Goal: Contribute content: Add original content to the website for others to see

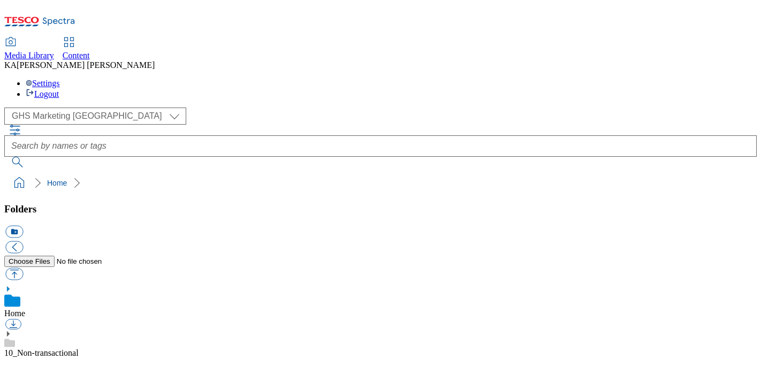
scroll to position [127, 0]
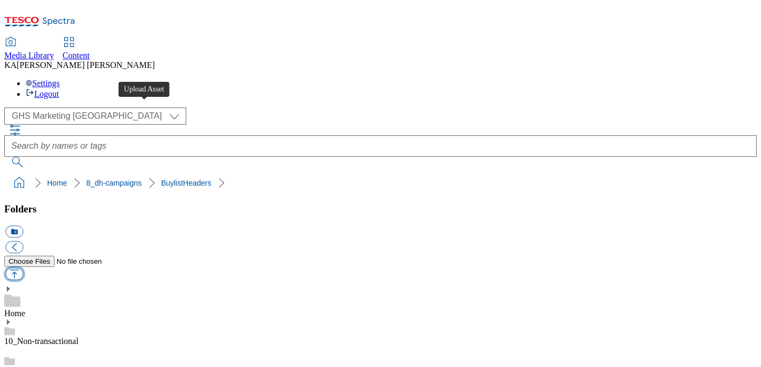
click at [23, 268] on button "button" at bounding box center [14, 274] width 18 height 12
type input "C:\fakepath\1756991926224-ad542070_Nutella_Biscuits_LegoBrand_H_1184x333_V1.jpg"
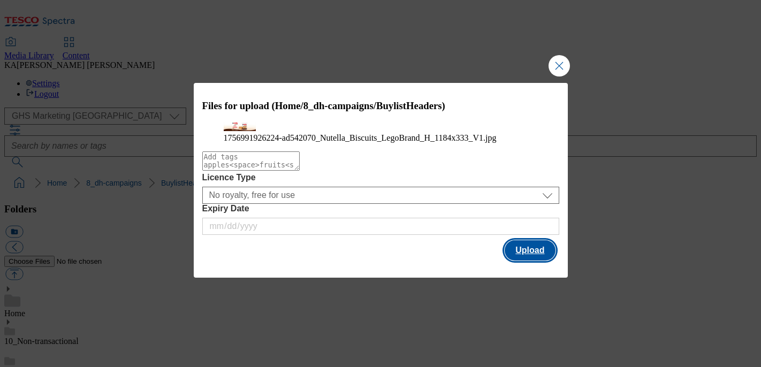
click at [528, 260] on button "Upload" at bounding box center [529, 250] width 50 height 20
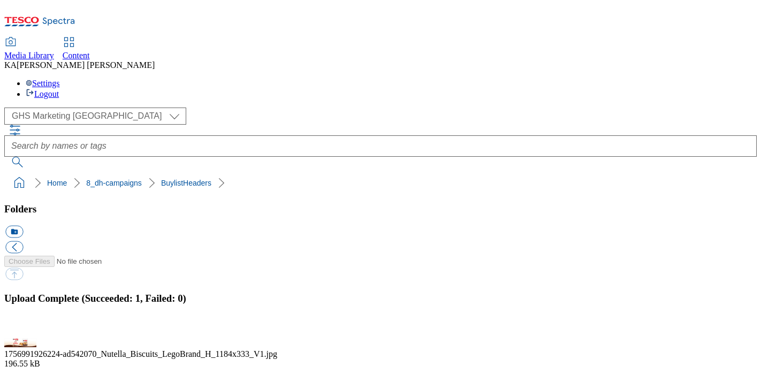
click at [21, 327] on button "button" at bounding box center [13, 332] width 16 height 10
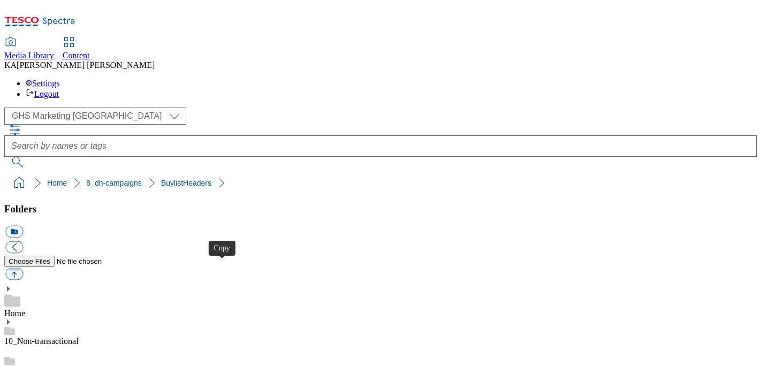
click at [23, 268] on button "button" at bounding box center [14, 274] width 18 height 12
type input "C:\fakepath\1756993530667-ad542071_Kinder_Joy_LegoBrand_H_1184x333_V1.jpg"
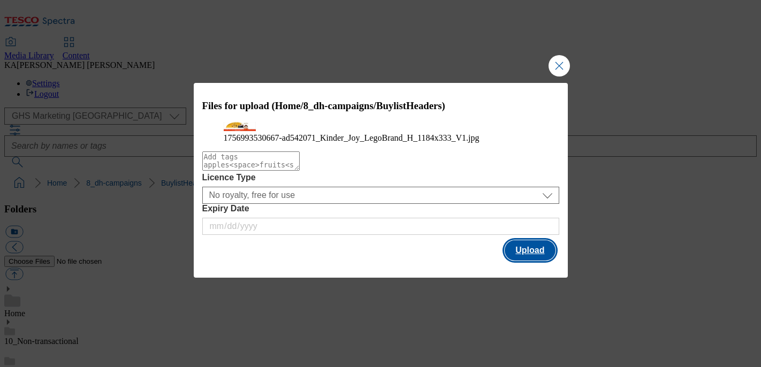
click at [534, 260] on button "Upload" at bounding box center [529, 250] width 50 height 20
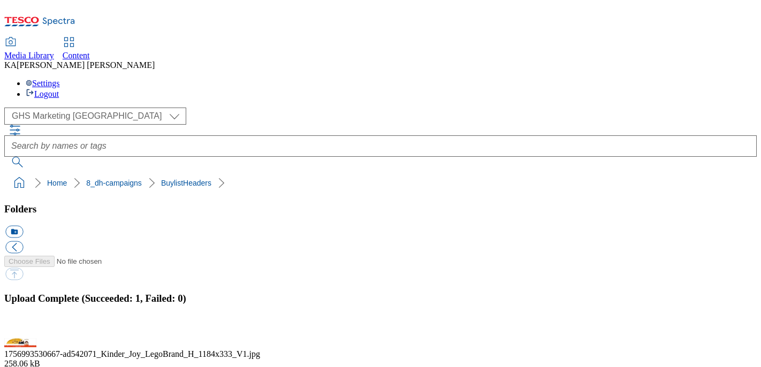
click at [21, 327] on button "button" at bounding box center [13, 332] width 16 height 10
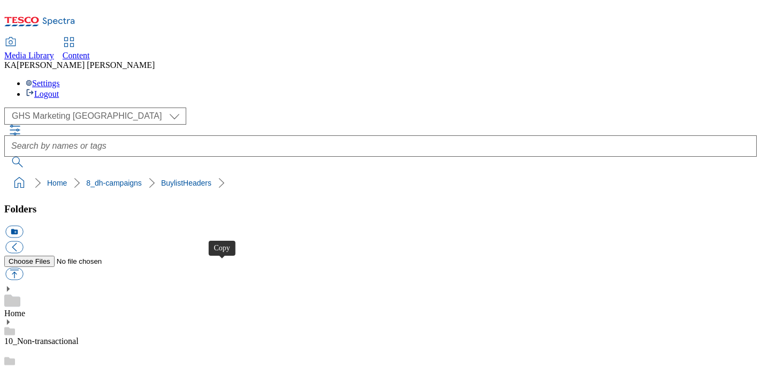
click at [23, 268] on button "button" at bounding box center [14, 274] width 18 height 12
type input "C:\fakepath\1756989265261-ad542072_Kinder_Bueno_LegoBrand Header_H_1184x333_V1.…"
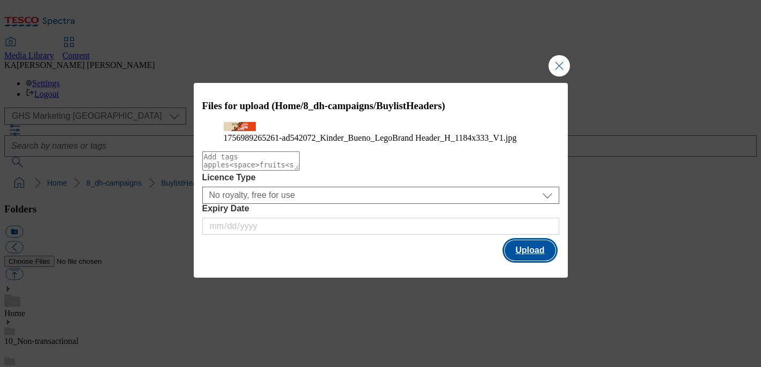
click at [533, 260] on button "Upload" at bounding box center [529, 250] width 50 height 20
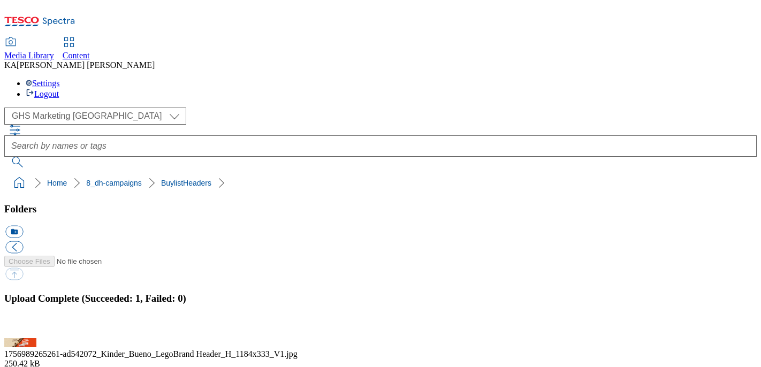
click at [21, 327] on button "button" at bounding box center [13, 332] width 16 height 10
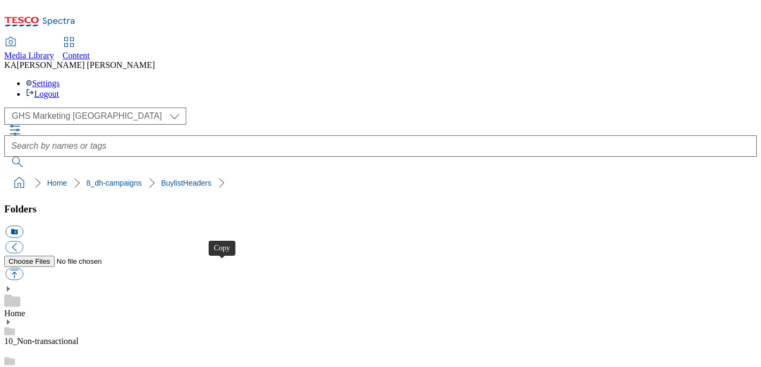
click at [23, 268] on button "button" at bounding box center [14, 274] width 18 height 12
type input "C:\fakepath\1756965326208-ad541753_Asahi_LegoBrand_H_1184x333_V2.jpg"
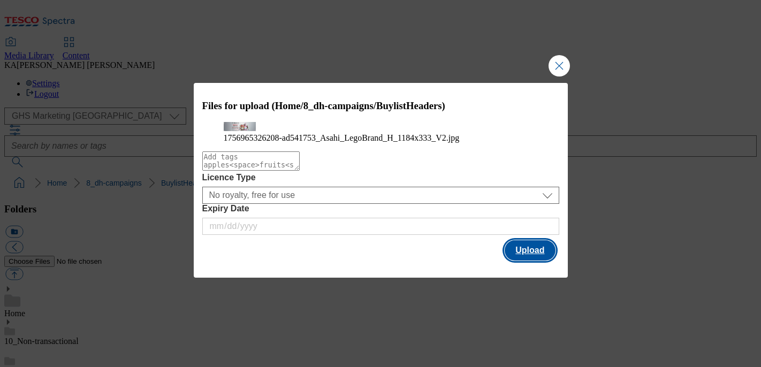
click at [519, 260] on button "Upload" at bounding box center [529, 250] width 50 height 20
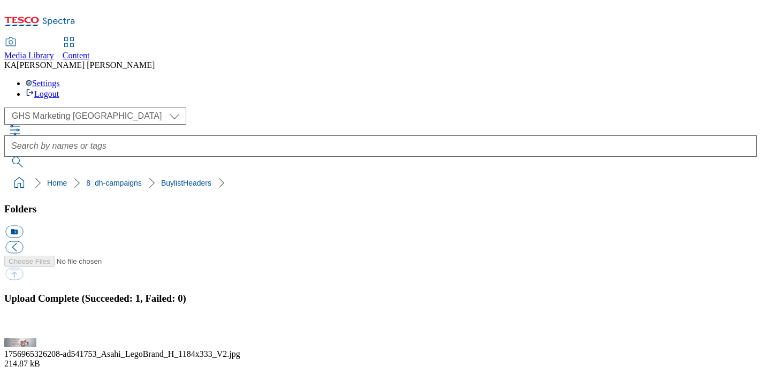
click at [21, 327] on button "button" at bounding box center [13, 332] width 16 height 10
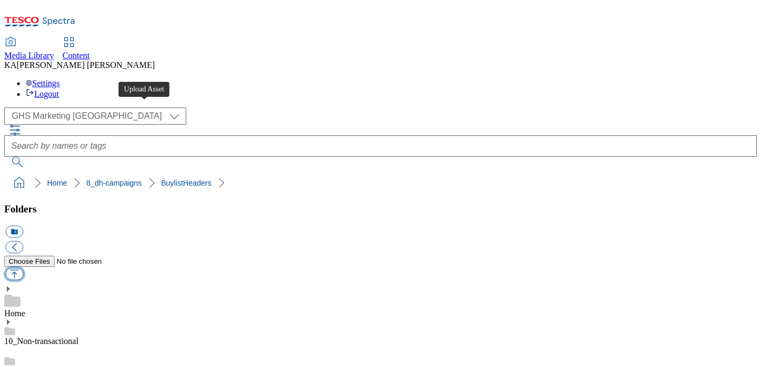
click at [23, 268] on button "button" at bounding box center [14, 274] width 18 height 12
type input "C:\fakepath\1757080383291-ad541685_Mr_Kipling_Tub_Legobrand_H_1184X333_V1.jpg"
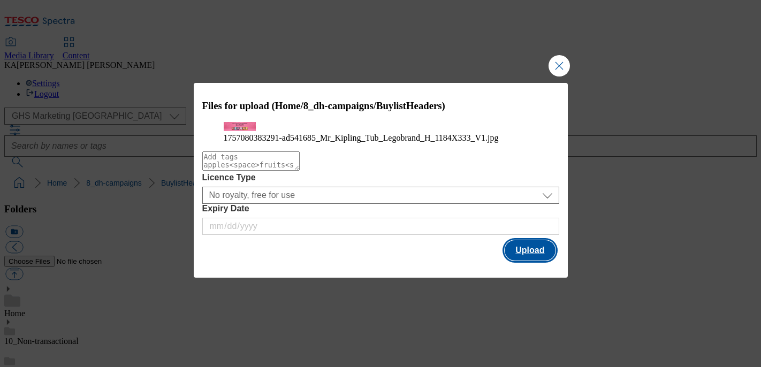
click at [534, 260] on button "Upload" at bounding box center [529, 250] width 50 height 20
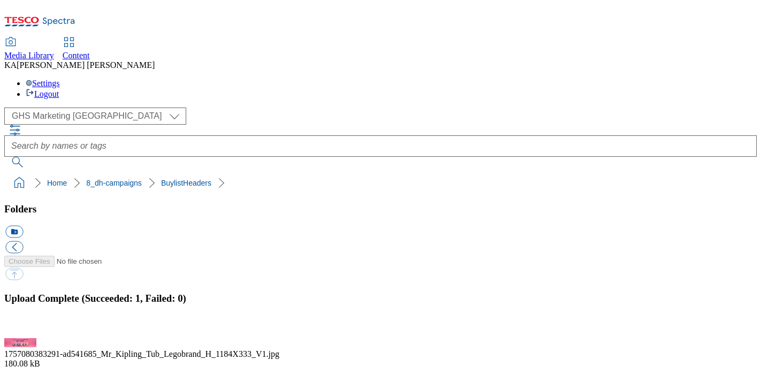
click at [21, 327] on button "button" at bounding box center [13, 332] width 16 height 10
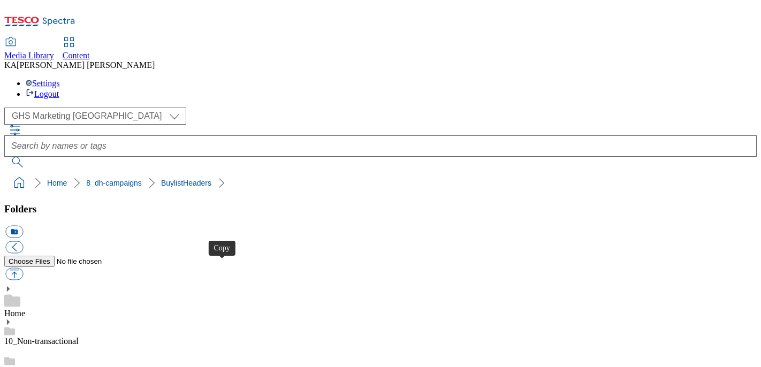
click at [23, 268] on button "button" at bounding box center [14, 274] width 18 height 12
type input "C:\fakepath\1757332171822-BLH_1184x333.png"
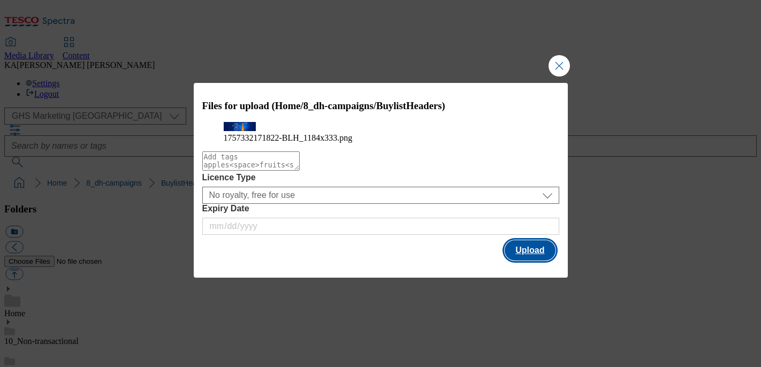
click at [538, 260] on button "Upload" at bounding box center [529, 250] width 50 height 20
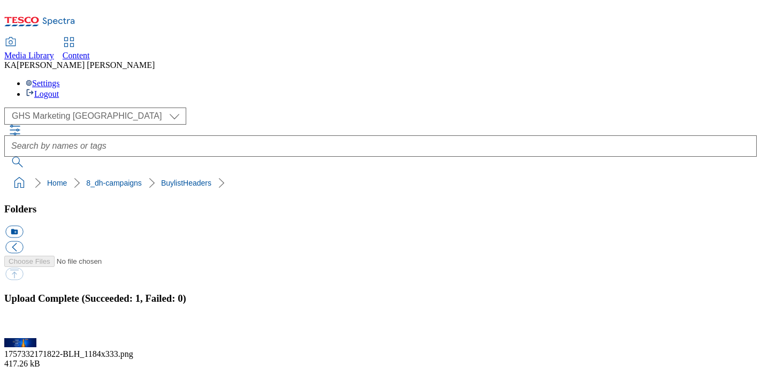
click at [21, 327] on button "button" at bounding box center [13, 332] width 16 height 10
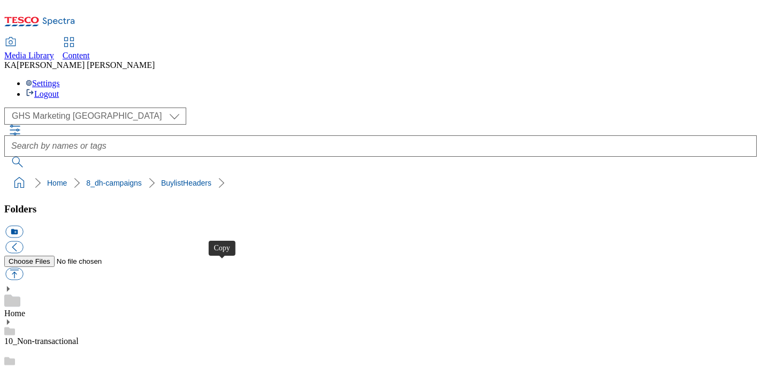
click at [23, 268] on button "button" at bounding box center [14, 274] width 18 height 12
type input "C:\fakepath\1755592960410-ad541605_Reckitt_Finish_LegoBrand_H_1184x333_V1.jpg"
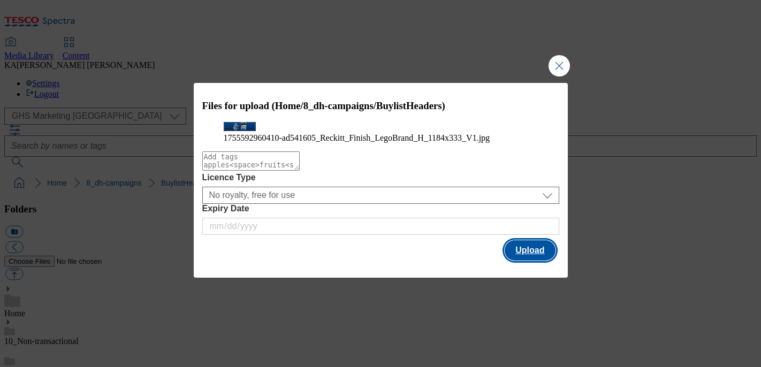
click at [524, 260] on button "Upload" at bounding box center [529, 250] width 50 height 20
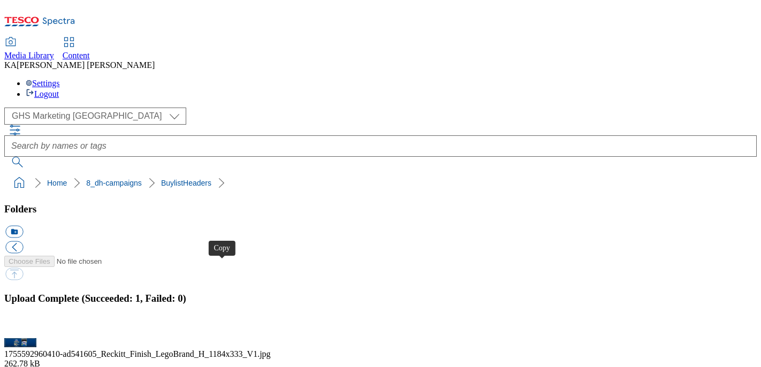
click at [21, 327] on button "button" at bounding box center [13, 332] width 16 height 10
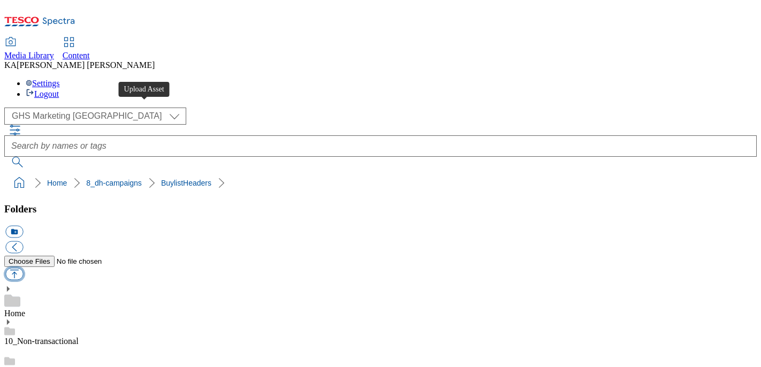
click at [23, 268] on button "button" at bounding box center [14, 274] width 18 height 12
type input "C:\fakepath\1757068205734-ad541751_Asahi_LegoBrand_H_1184x333_V3 (1).jpg"
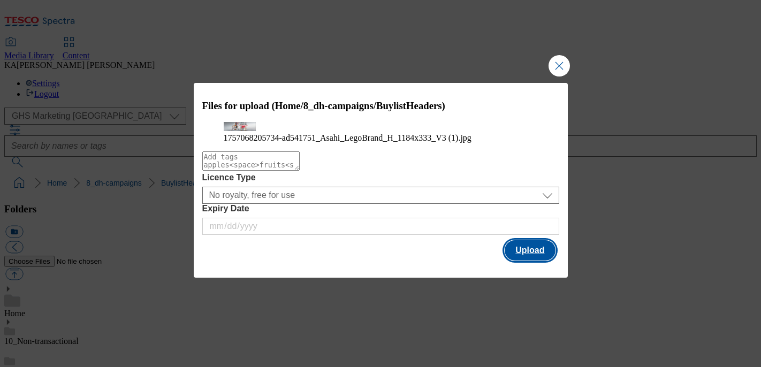
click at [529, 260] on button "Upload" at bounding box center [529, 250] width 50 height 20
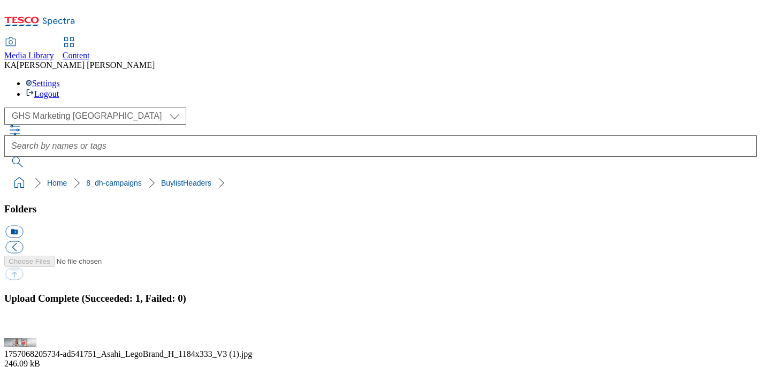
click at [21, 327] on button "button" at bounding box center [13, 332] width 16 height 10
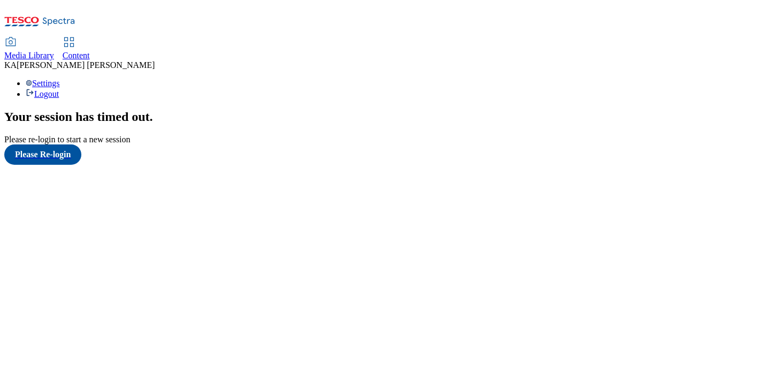
click at [90, 51] on span "Content" at bounding box center [76, 55] width 27 height 9
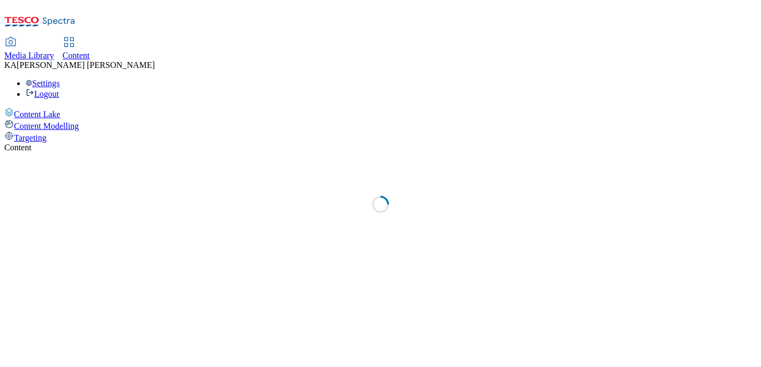
select select "ghs-uk"
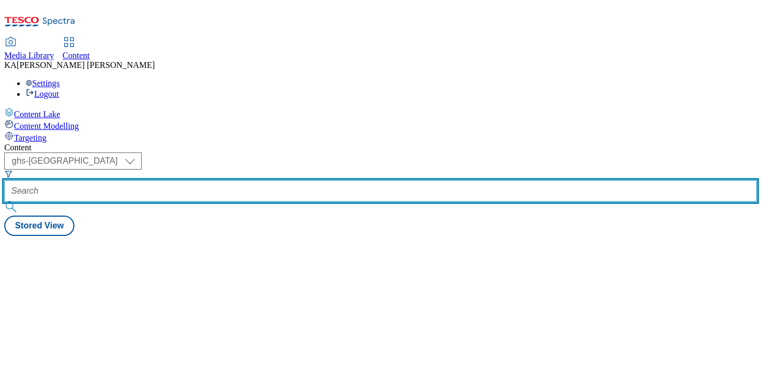
click at [241, 180] on input "text" at bounding box center [380, 190] width 752 height 21
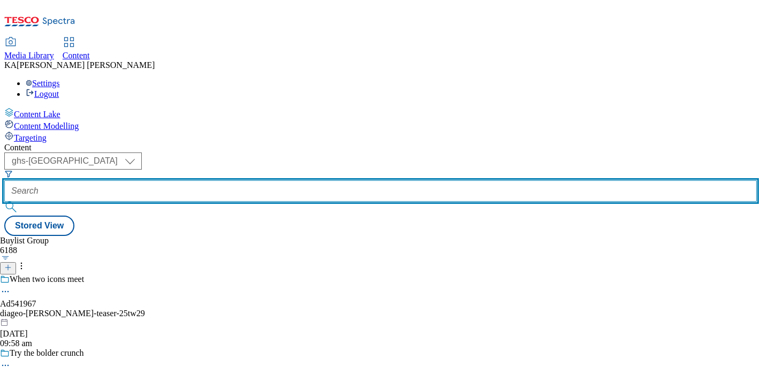
paste input "ferrero-nutella-biscuits-25tw29"
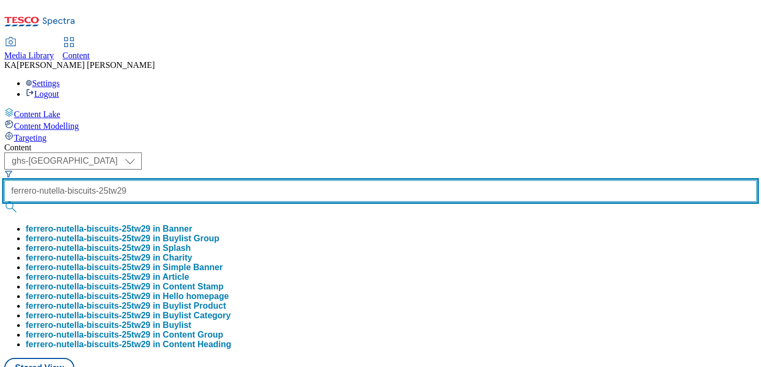
scroll to position [0, 28]
type input "ferrero-nutella-biscuits-25tw29"
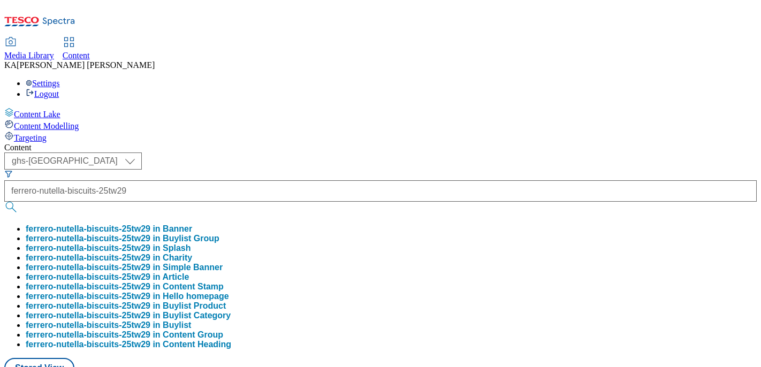
scroll to position [0, 0]
click at [219, 234] on button "ferrero-nutella-biscuits-25tw29 in Buylist Group" at bounding box center [123, 239] width 194 height 10
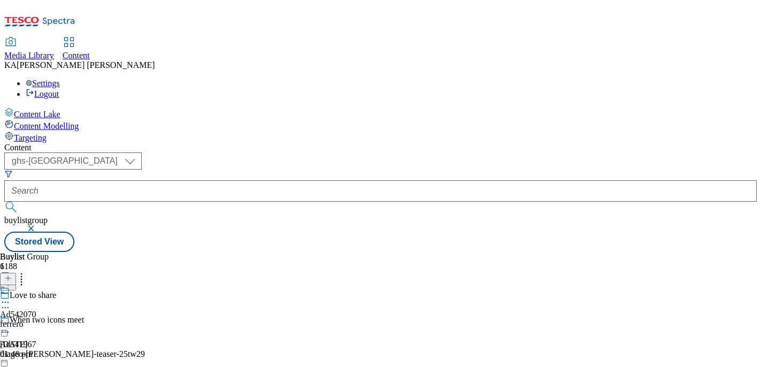
click at [11, 297] on icon at bounding box center [5, 302] width 11 height 11
click at [45, 321] on span "Edit" at bounding box center [39, 325] width 12 height 8
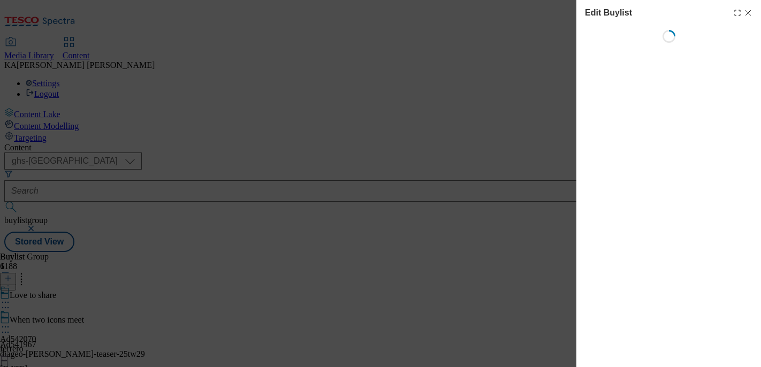
select select "tactical"
select select "supplier funded short term 1-3 weeks"
select select "dunnhumby"
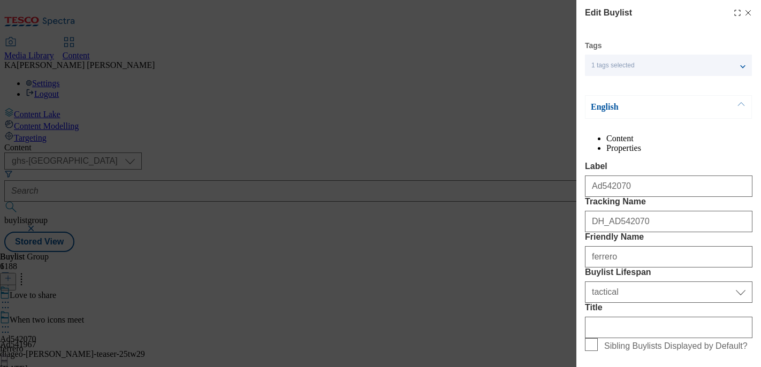
select select "Banner"
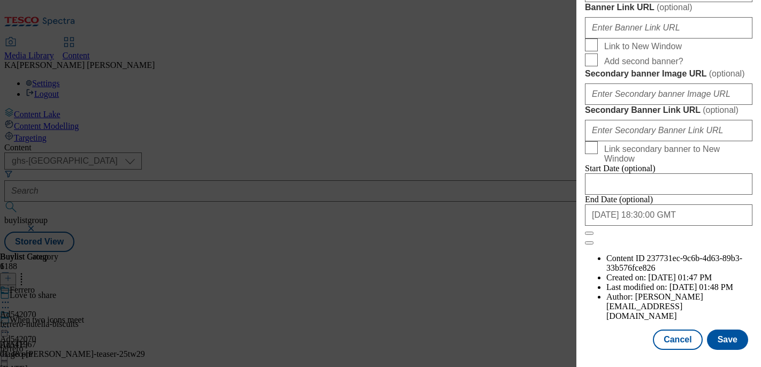
scroll to position [970, 0]
paste input "https://digitalcontent.api.tesco.com/v2/media/ghs-mktg/a7c5243d-1fde-4468-8597-…"
type input "https://digitalcontent.api.tesco.com/v2/media/ghs-mktg/a7c5243d-1fde-4468-8597-…"
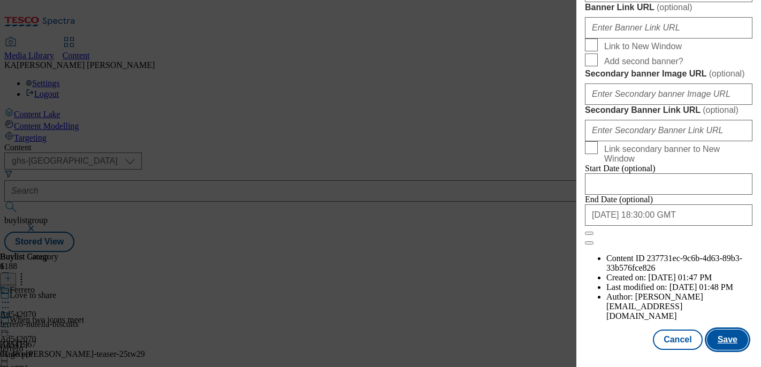
click at [729, 338] on button "Save" at bounding box center [727, 339] width 41 height 20
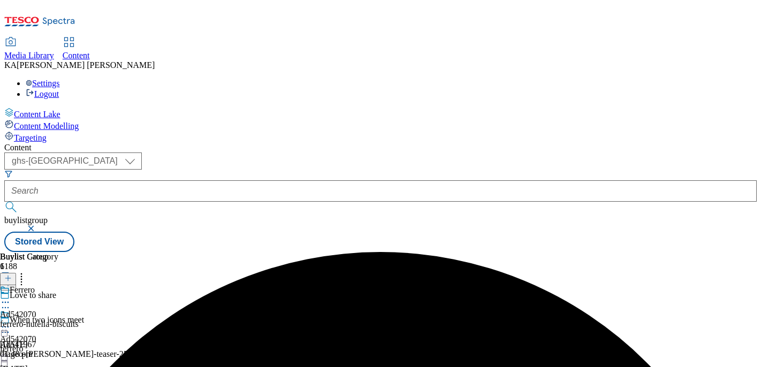
click at [11, 321] on icon at bounding box center [5, 326] width 11 height 11
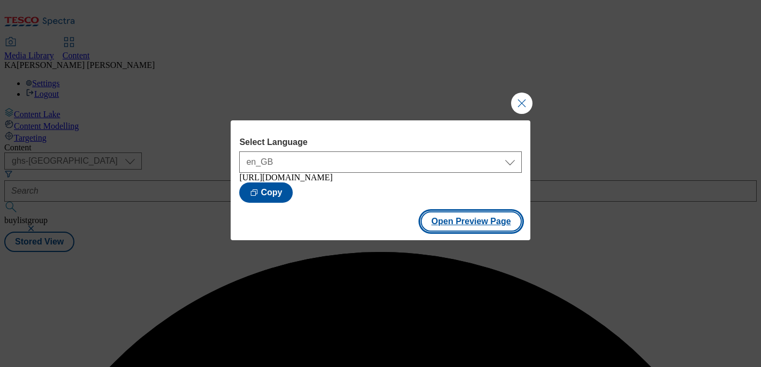
click at [444, 227] on button "Open Preview Page" at bounding box center [470, 221] width 101 height 20
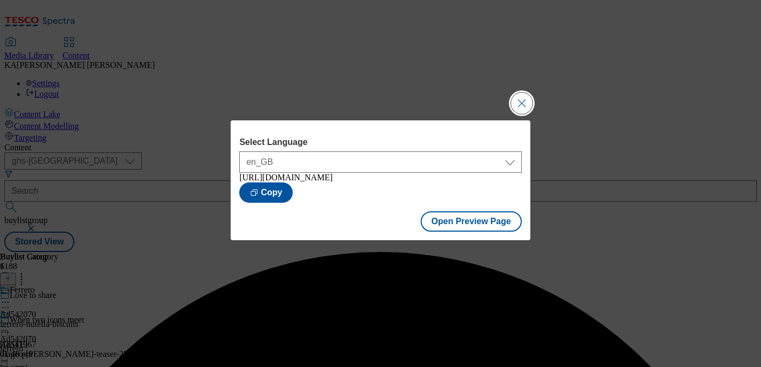
click at [518, 95] on button "Close Modal" at bounding box center [521, 103] width 21 height 21
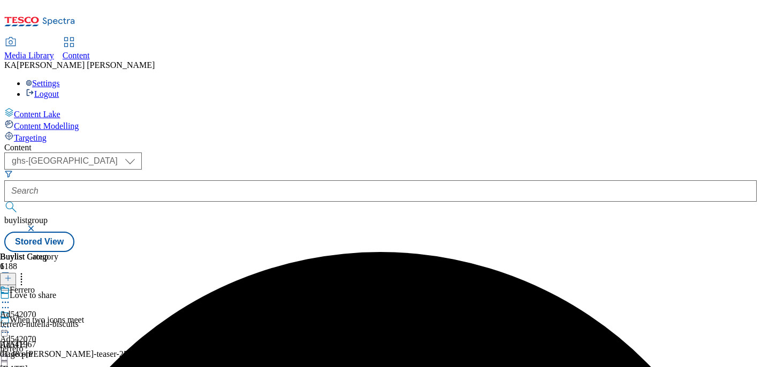
click at [11, 321] on icon at bounding box center [5, 326] width 11 height 11
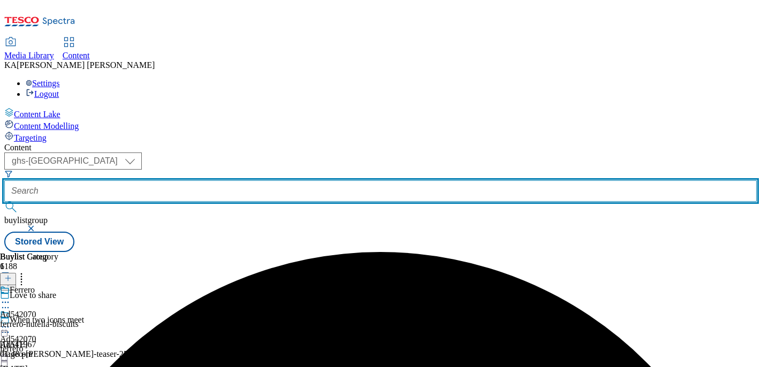
click at [249, 180] on input "text" at bounding box center [380, 190] width 752 height 21
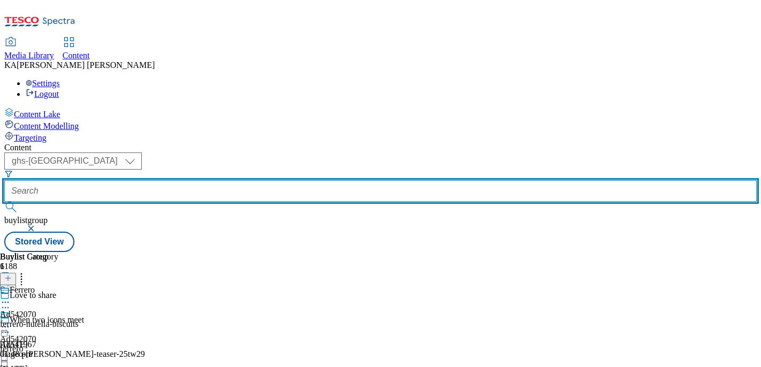
paste input "ferrero-kinder-joy-25tw29"
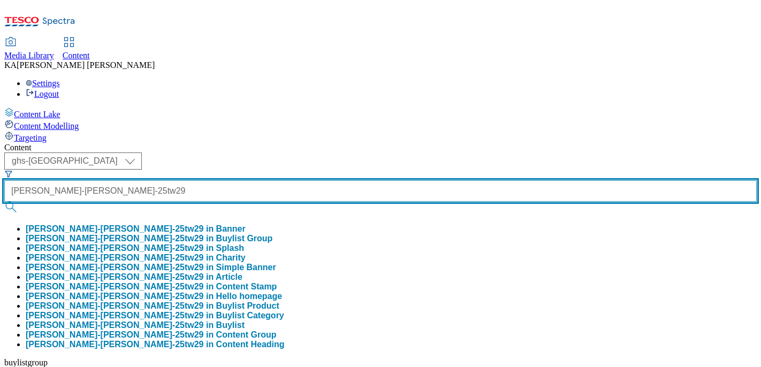
scroll to position [0, 11]
type input "ferrero-kinder-joy-25tw29"
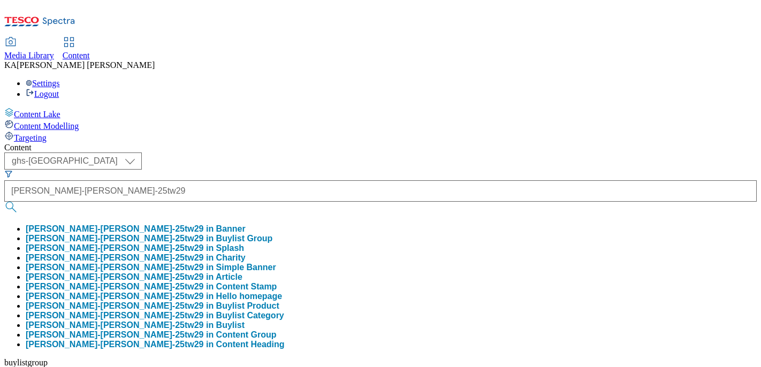
scroll to position [0, 0]
click at [240, 234] on button "ferrero-kinder-joy-25tw29 in Buylist Group" at bounding box center [149, 239] width 247 height 10
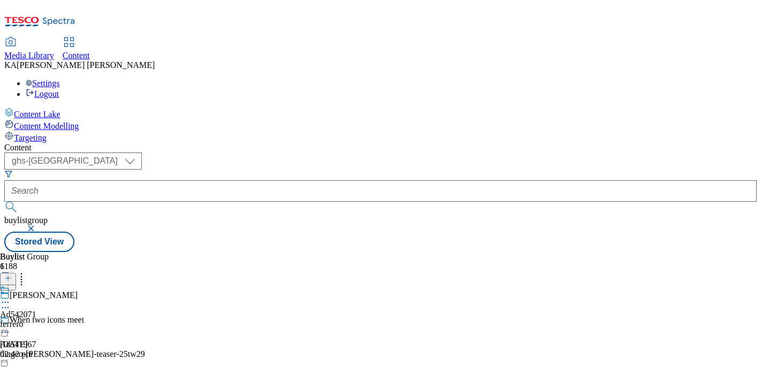
click at [11, 297] on icon at bounding box center [5, 302] width 11 height 11
click at [45, 321] on span "Edit" at bounding box center [39, 325] width 12 height 8
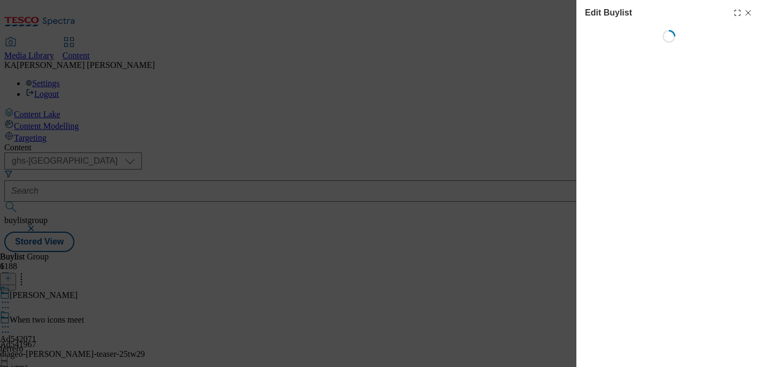
select select "tactical"
select select "supplier funded short term 1-3 weeks"
select select "dunnhumby"
select select "Banner"
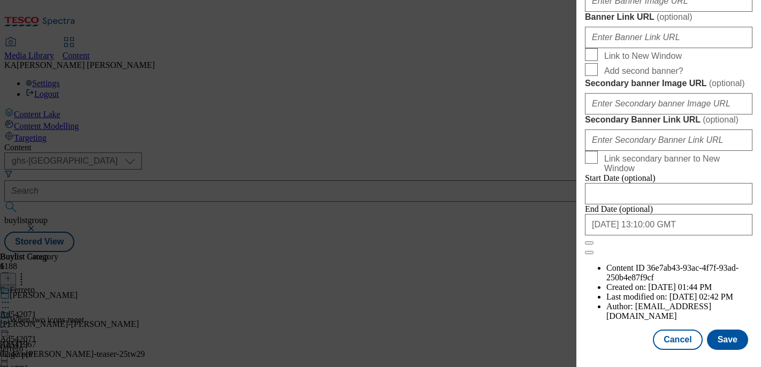
scroll to position [1025, 0]
click at [609, 12] on input "Banner Image URL ( optional )" at bounding box center [668, 0] width 167 height 21
paste input "https://digitalcontent.api.tesco.com/v2/media/ghs-mktg/48f49f55-be57-437b-a235-…"
type input "https://digitalcontent.api.tesco.com/v2/media/ghs-mktg/48f49f55-be57-437b-a235-…"
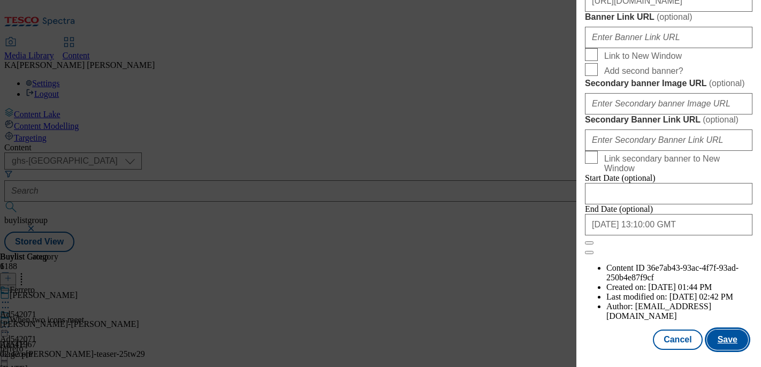
click at [724, 332] on button "Save" at bounding box center [727, 339] width 41 height 20
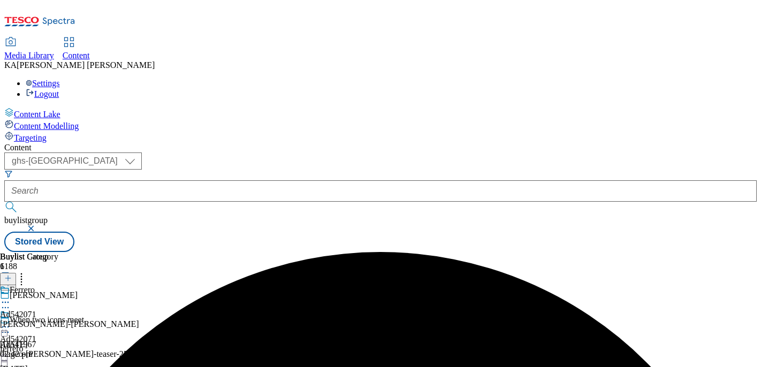
click at [11, 321] on icon at bounding box center [5, 326] width 11 height 11
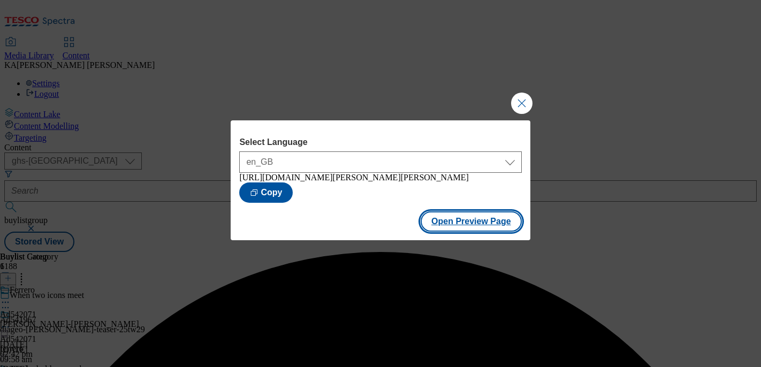
click at [434, 231] on button "Open Preview Page" at bounding box center [470, 221] width 101 height 20
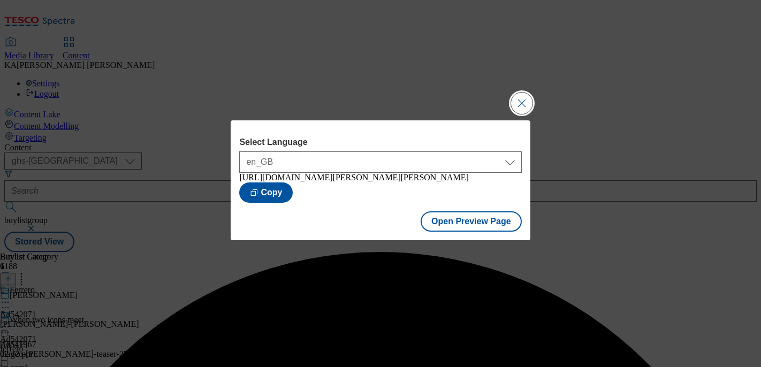
click at [517, 96] on button "Close Modal" at bounding box center [521, 103] width 21 height 21
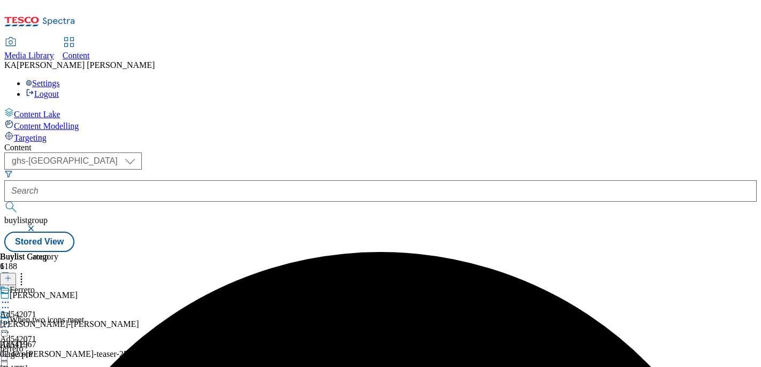
click at [11, 321] on icon at bounding box center [5, 326] width 11 height 11
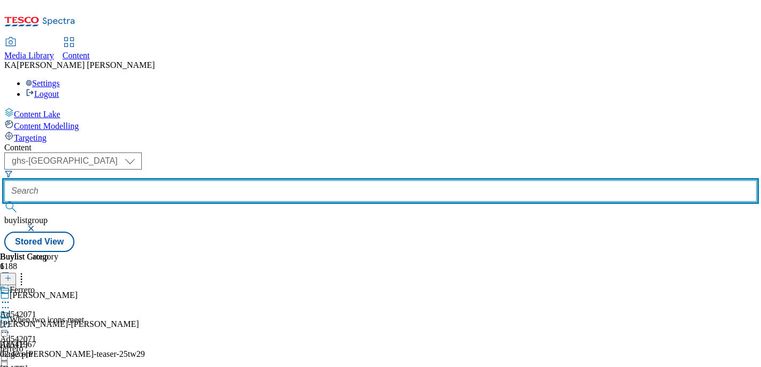
click at [263, 180] on input "text" at bounding box center [380, 190] width 752 height 21
paste input "ferrero-kinder-bueno-25tw29"
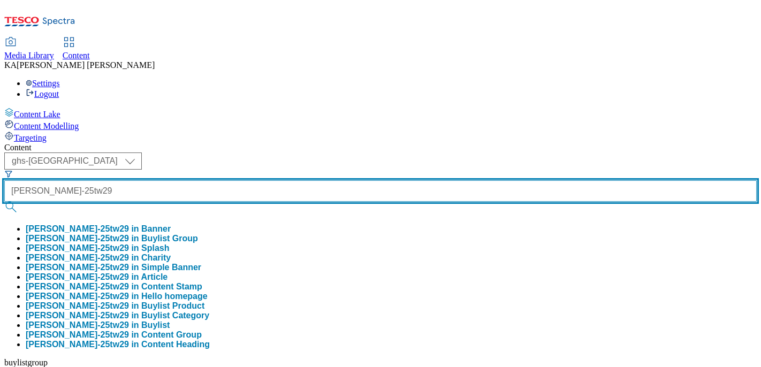
scroll to position [0, 22]
type input "ferrero-kinder-bueno-25tw29"
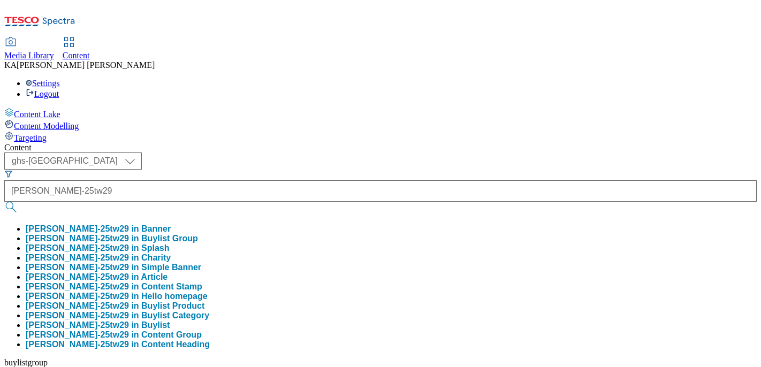
scroll to position [0, 0]
click at [198, 234] on button "ferrero-kinder-bueno-25tw29 in Buylist Group" at bounding box center [112, 239] width 172 height 10
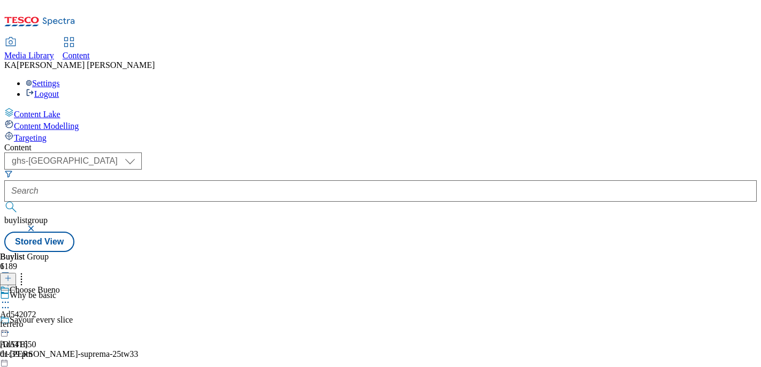
click at [11, 297] on icon at bounding box center [5, 302] width 11 height 11
click at [45, 321] on span "Edit" at bounding box center [39, 325] width 12 height 8
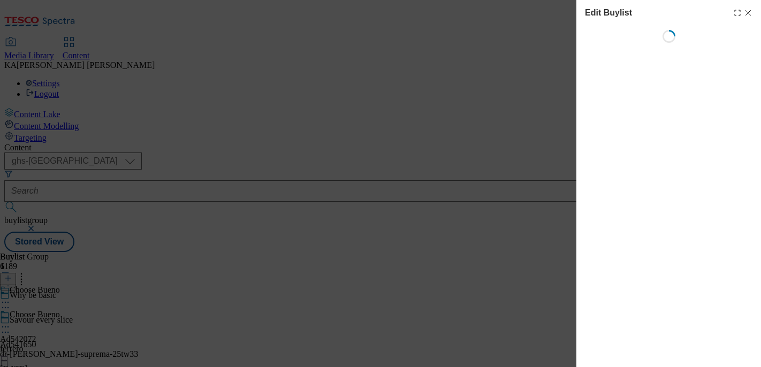
select select "tactical"
select select "supplier funded short term 1-3 weeks"
select select "dunnhumby"
select select "Banner"
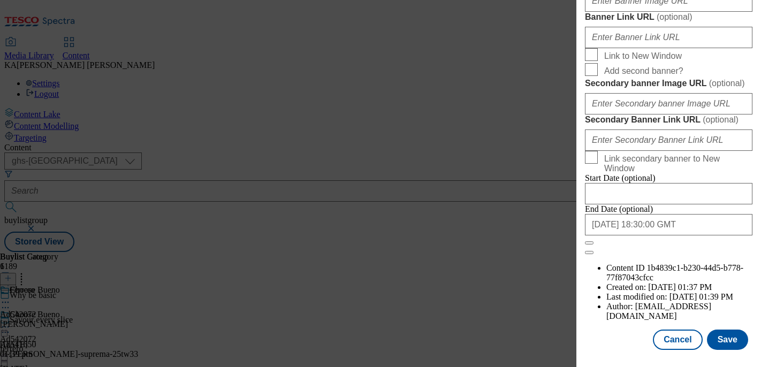
scroll to position [1132, 0]
click at [606, 114] on input "Secondary banner Image URL ( optional )" at bounding box center [668, 103] width 167 height 21
paste input "https://digitalcontent.api.tesco.com/v2/media/ghs-mktg/4642c7bf-8f21-49a1-b14b-…"
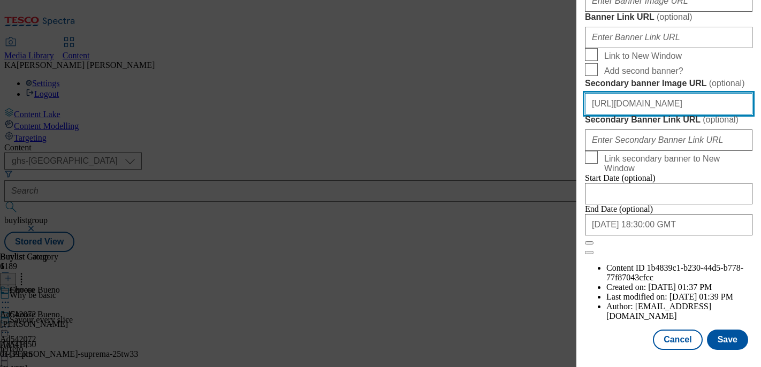
scroll to position [1181, 0]
type input "https://digitalcontent.api.tesco.com/v2/media/ghs-mktg/4642c7bf-8f21-49a1-b14b-…"
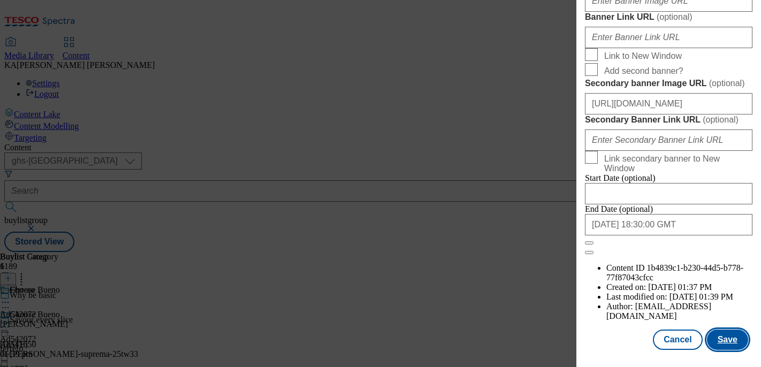
click at [725, 341] on button "Save" at bounding box center [727, 339] width 41 height 20
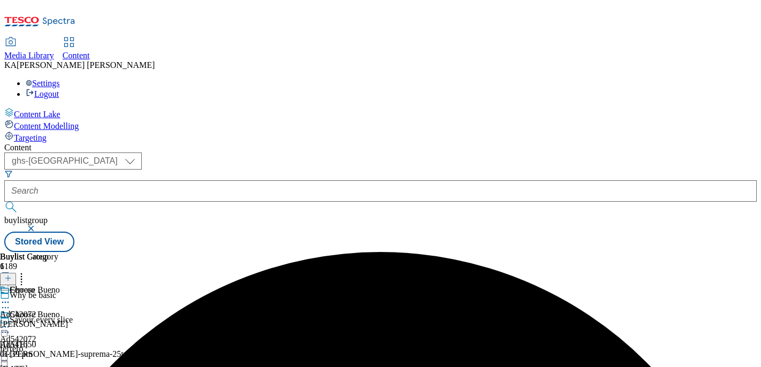
click at [11, 321] on icon at bounding box center [5, 326] width 11 height 11
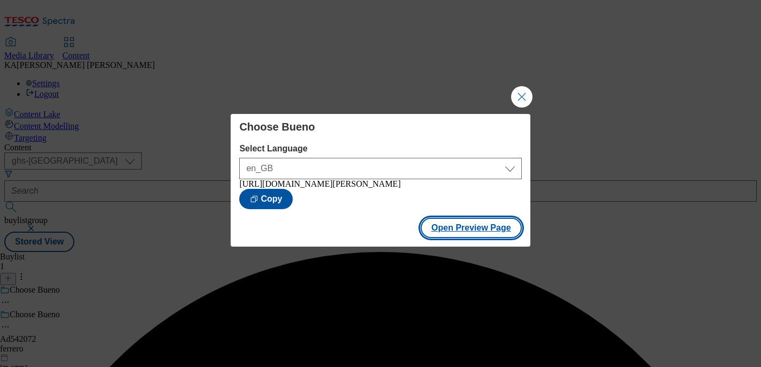
click at [439, 235] on button "Open Preview Page" at bounding box center [470, 228] width 101 height 20
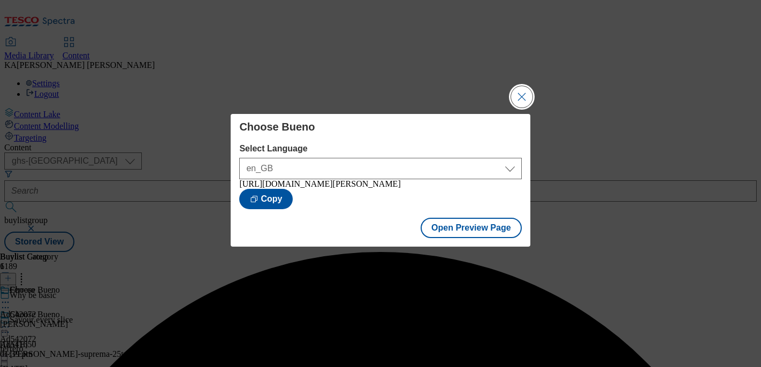
click at [520, 91] on button "Close Modal" at bounding box center [521, 96] width 21 height 21
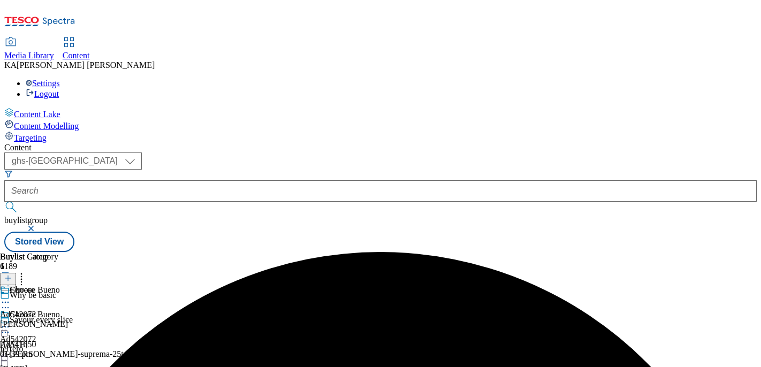
click at [11, 321] on icon at bounding box center [5, 326] width 11 height 11
click at [50, 343] on button "Edit" at bounding box center [35, 349] width 28 height 12
select select "tactical"
select select "supplier funded short term 1-3 weeks"
select select "dunnhumby"
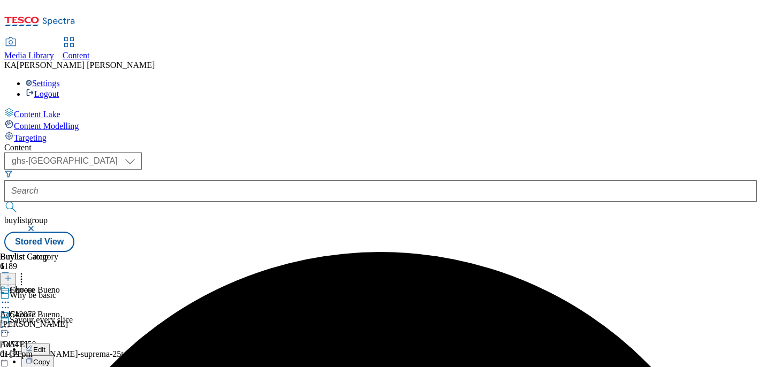
select select "Banner"
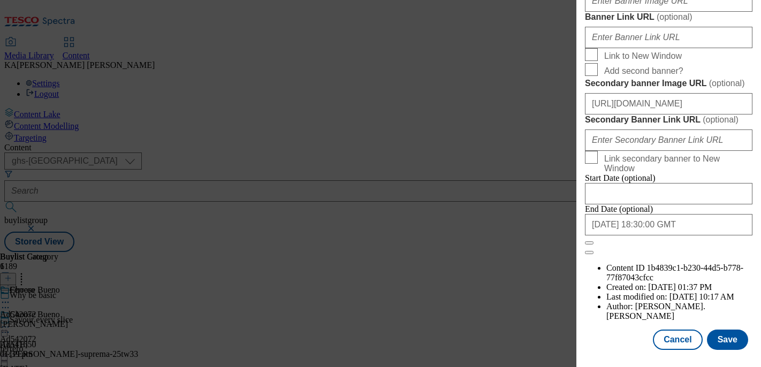
scroll to position [1082, 0]
click at [658, 114] on input "https://digitalcontent.api.tesco.com/v2/media/ghs-mktg/4642c7bf-8f21-49a1-b14b-…" at bounding box center [668, 103] width 167 height 21
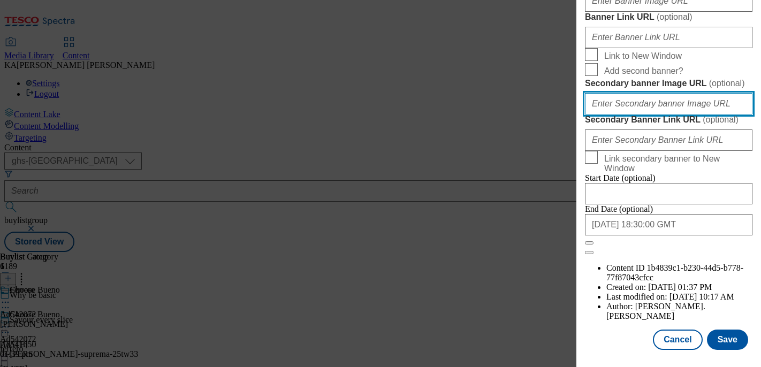
scroll to position [1032, 0]
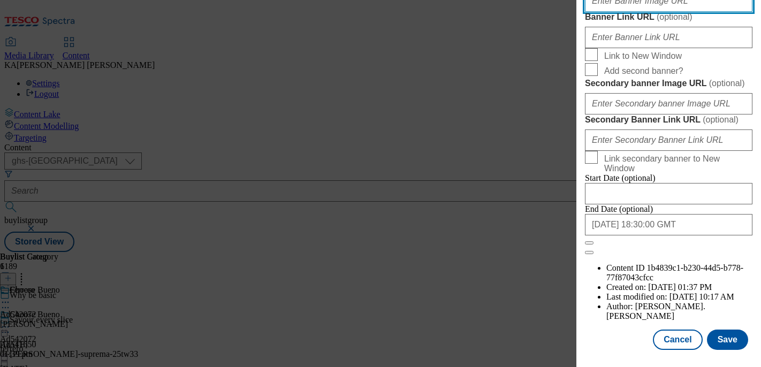
click at [617, 12] on input "Banner Image URL ( optional )" at bounding box center [668, 0] width 167 height 21
paste input "https://digitalcontent.api.tesco.com/v2/media/ghs-mktg/4642c7bf-8f21-49a1-b14b-…"
type input "https://digitalcontent.api.tesco.com/v2/media/ghs-mktg/4642c7bf-8f21-49a1-b14b-…"
click at [723, 339] on button "Save" at bounding box center [727, 339] width 41 height 20
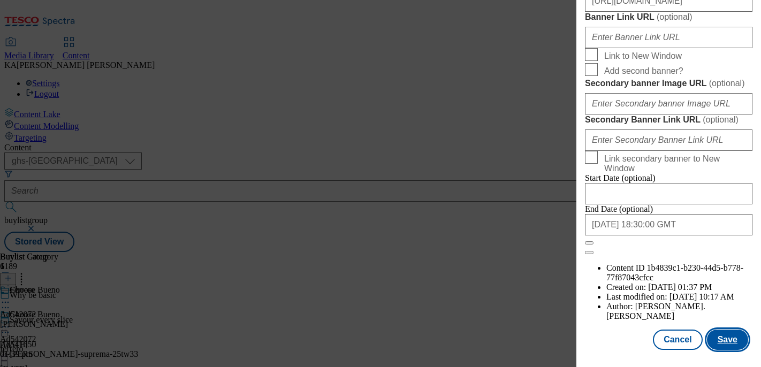
scroll to position [0, 0]
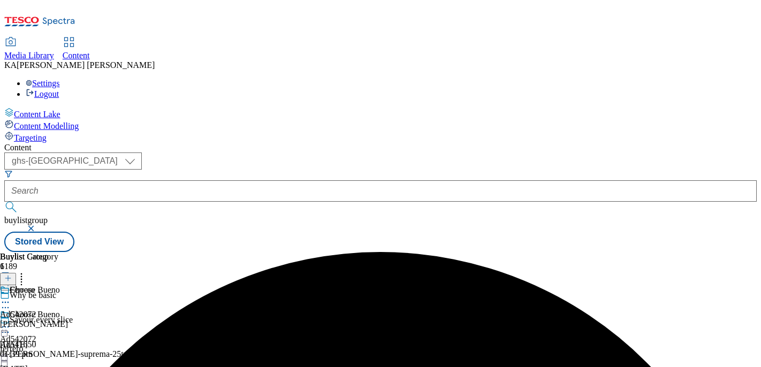
click at [11, 321] on icon at bounding box center [5, 326] width 11 height 11
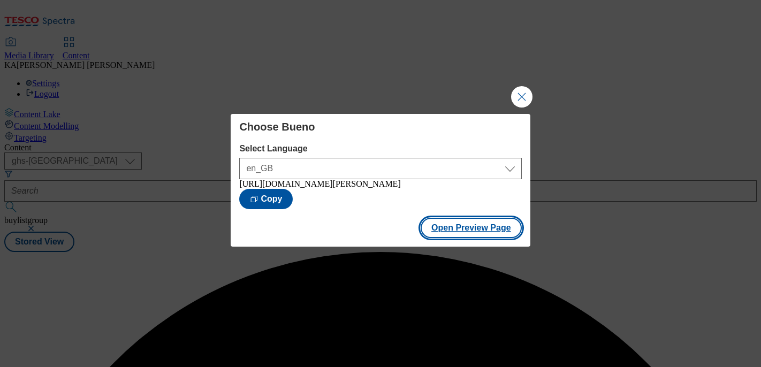
click at [435, 232] on button "Open Preview Page" at bounding box center [470, 228] width 101 height 20
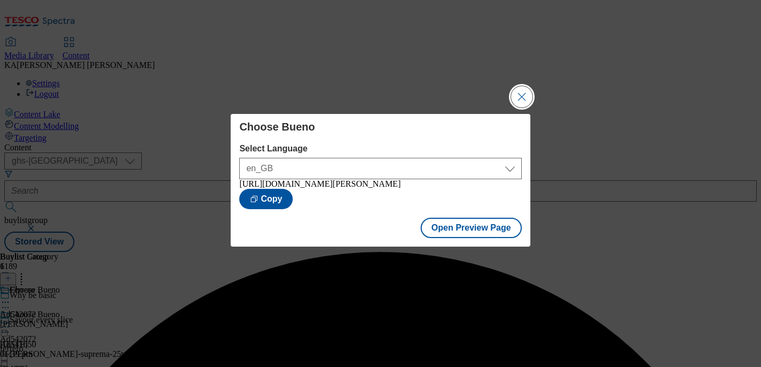
click at [515, 90] on button "Close Modal" at bounding box center [521, 96] width 21 height 21
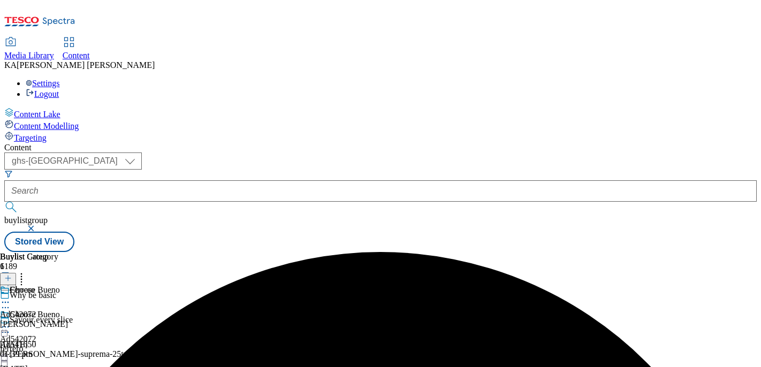
click at [11, 321] on icon at bounding box center [5, 326] width 11 height 11
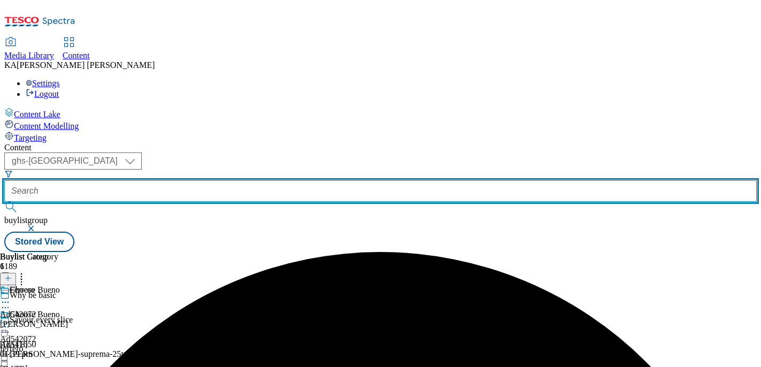
click at [249, 180] on input "text" at bounding box center [380, 190] width 752 height 21
paste input "asahi-super-dry-kettle-25tw29"
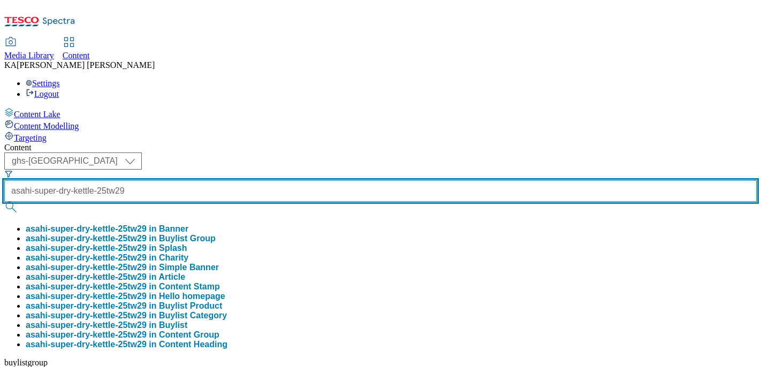
type input "asahi-super-dry-kettle-25tw29"
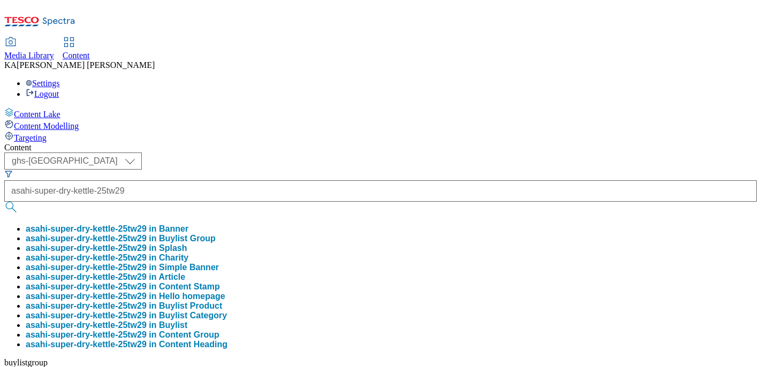
scroll to position [0, 0]
click at [216, 234] on button "asahi-super-dry-kettle-25tw29 in Buylist Group" at bounding box center [121, 239] width 190 height 10
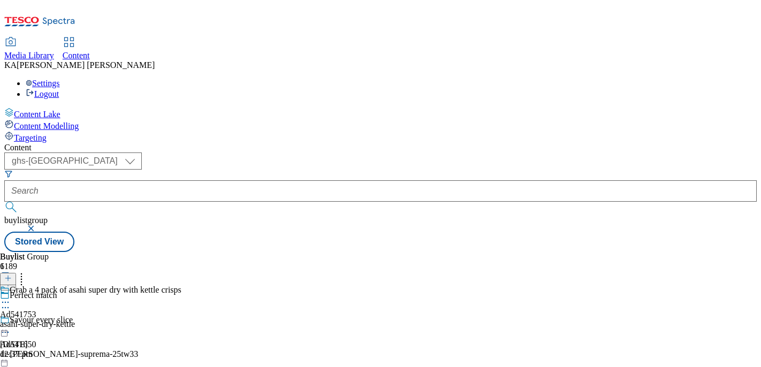
click at [11, 297] on icon at bounding box center [5, 302] width 11 height 11
click at [45, 321] on span "Edit" at bounding box center [39, 325] width 12 height 8
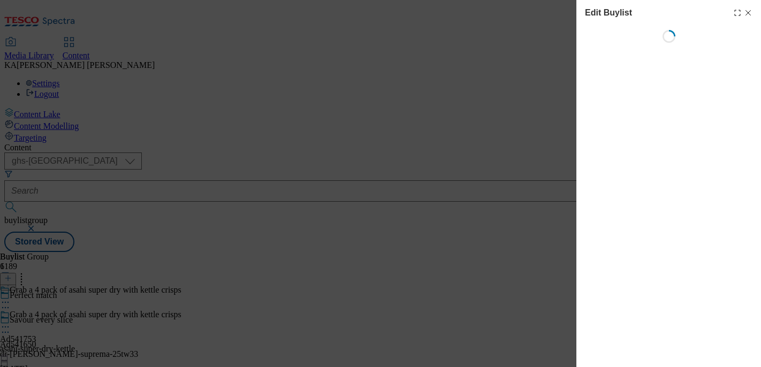
select select "tactical"
select select "supplier funded short term 1-3 weeks"
select select "dunnhumby"
select select "Banner"
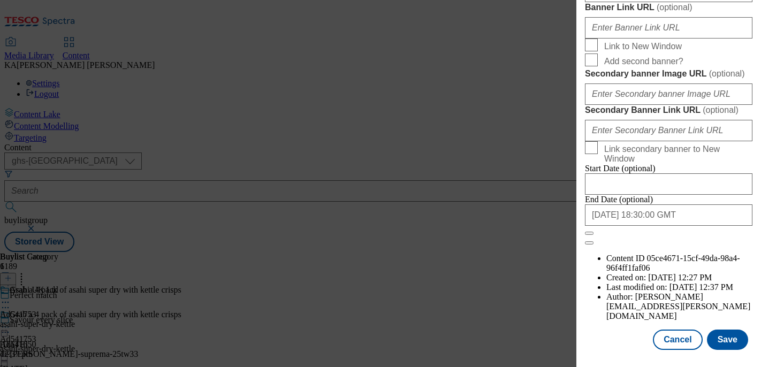
scroll to position [901, 0]
paste input "https://digitalcontent.api.tesco.com/v2/media/ghs-mktg/30319d4f-35a7-46ca-b2aa-…"
type input "https://digitalcontent.api.tesco.com/v2/media/ghs-mktg/30319d4f-35a7-46ca-b2aa-…"
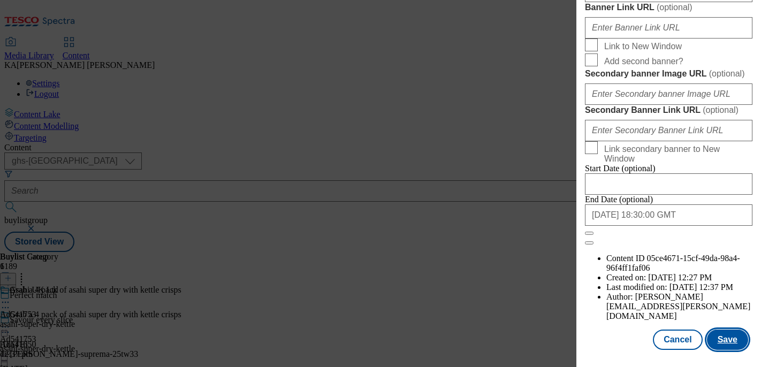
click at [723, 337] on button "Save" at bounding box center [727, 339] width 41 height 20
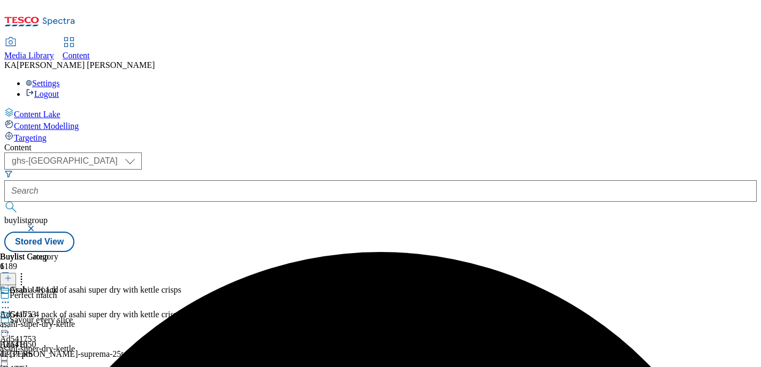
click at [11, 321] on icon at bounding box center [5, 326] width 11 height 11
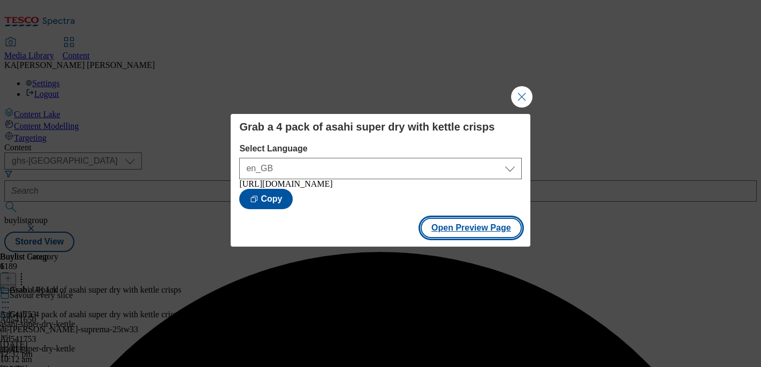
click at [455, 238] on button "Open Preview Page" at bounding box center [470, 228] width 101 height 20
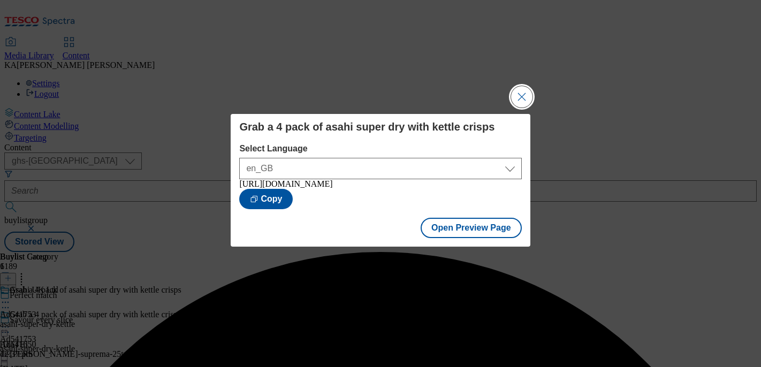
click at [518, 89] on button "Close Modal" at bounding box center [521, 96] width 21 height 21
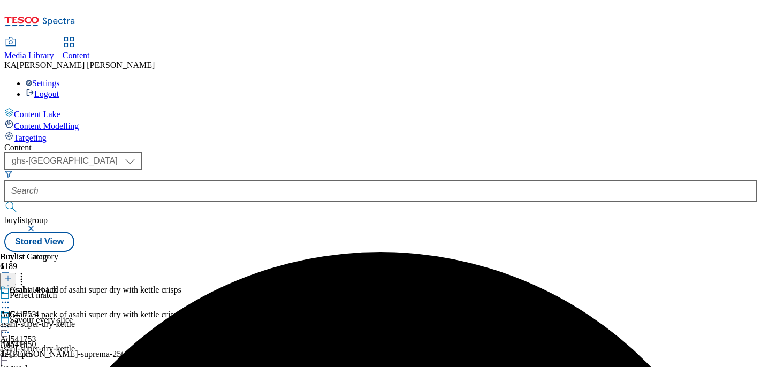
click at [11, 321] on icon at bounding box center [5, 326] width 11 height 11
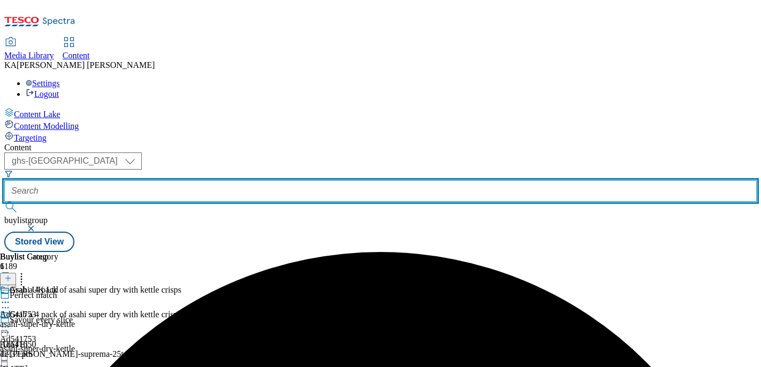
click at [246, 180] on input "text" at bounding box center [380, 190] width 752 height 21
paste input "premier-foods-mr-kipling-25tw29"
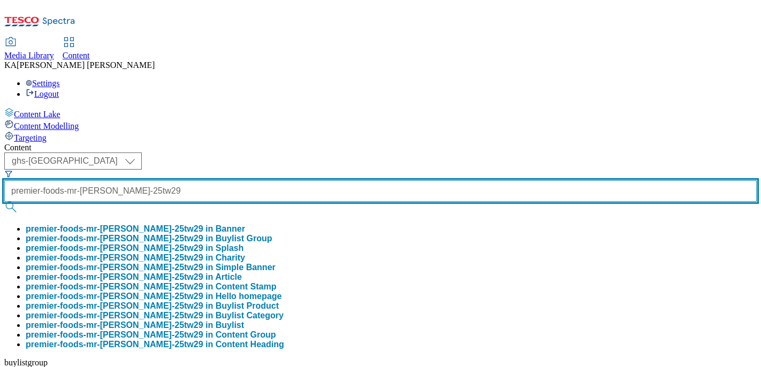
type input "premier-foods-mr-kipling-25tw29"
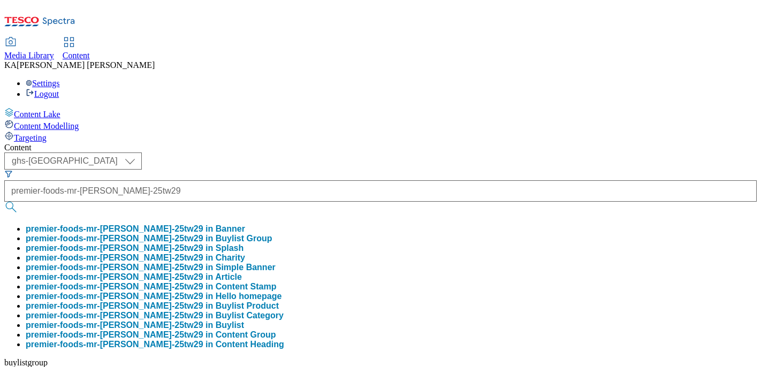
click at [250, 234] on button "premier-foods-mr-kipling-25tw29 in Buylist Group" at bounding box center [149, 239] width 247 height 10
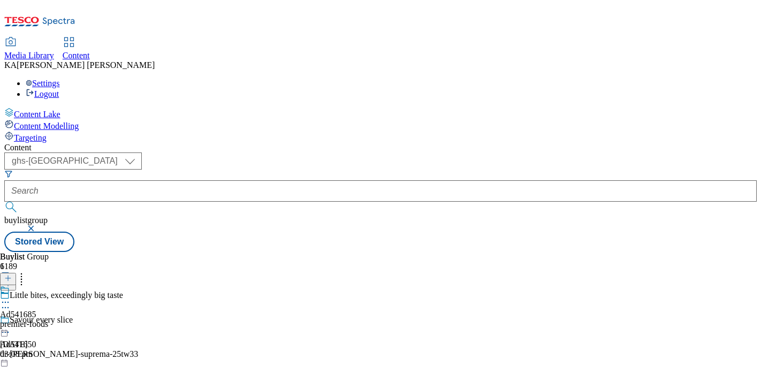
click at [11, 297] on icon at bounding box center [5, 302] width 11 height 11
click at [45, 321] on span "Edit" at bounding box center [39, 325] width 12 height 8
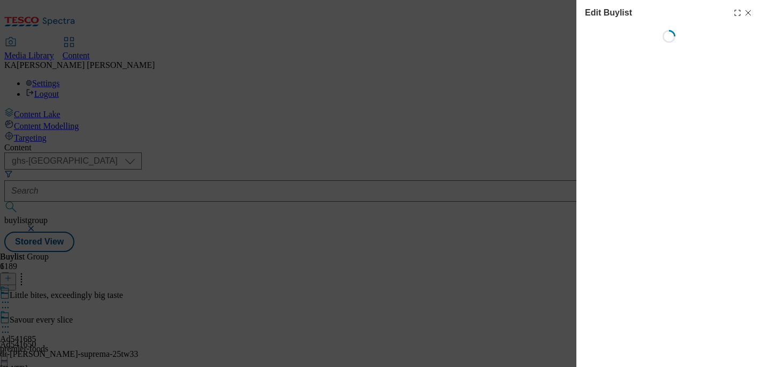
select select "tactical"
select select "supplier funded short term 1-3 weeks"
select select "dunnhumby"
select select "Banner"
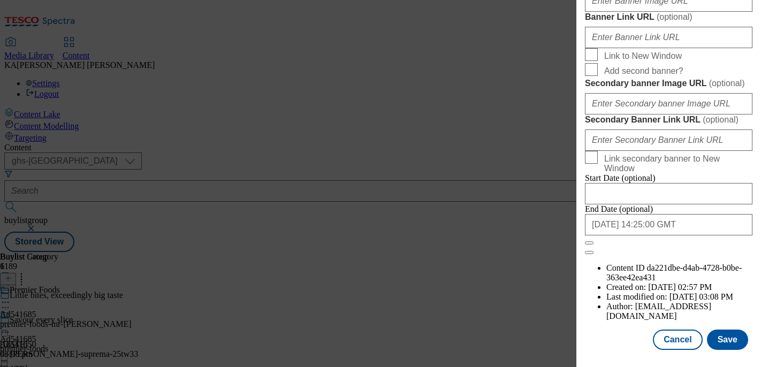
scroll to position [986, 0]
click at [616, 12] on input "Banner Image URL ( optional )" at bounding box center [668, 0] width 167 height 21
paste input "https://digitalcontent.api.tesco.com/v2/media/ghs-mktg/5097991e-58b2-42a7-9e99-…"
type input "https://digitalcontent.api.tesco.com/v2/media/ghs-mktg/5097991e-58b2-42a7-9e99-…"
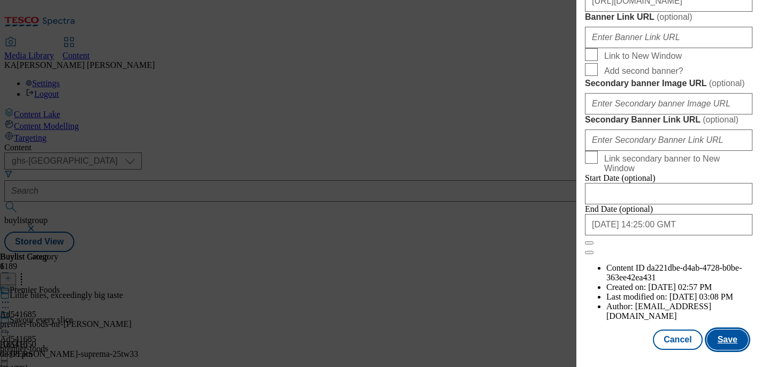
click at [718, 337] on button "Save" at bounding box center [727, 339] width 41 height 20
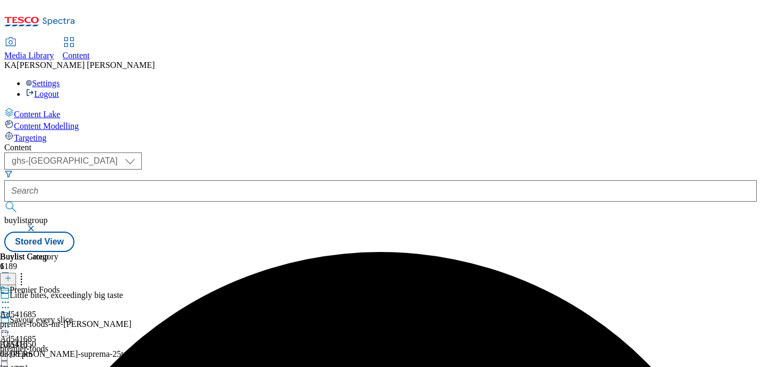
click at [11, 321] on icon at bounding box center [5, 326] width 11 height 11
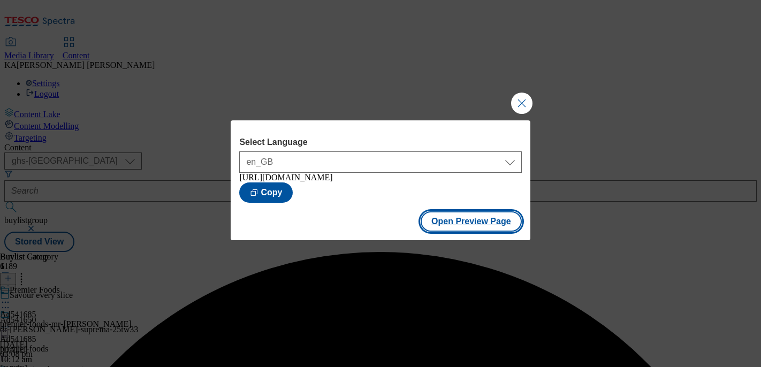
click at [443, 232] on button "Open Preview Page" at bounding box center [470, 221] width 101 height 20
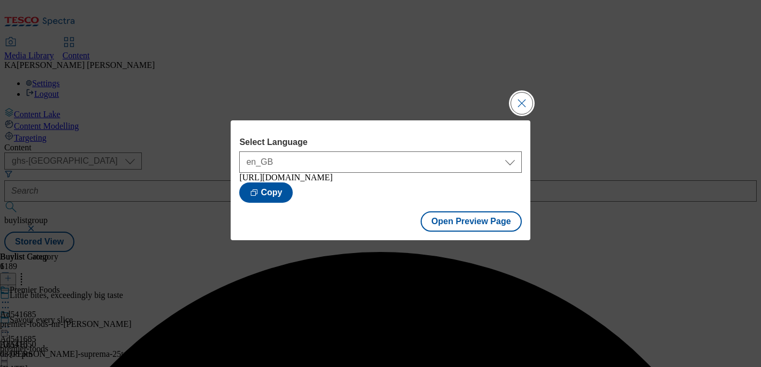
click at [524, 100] on button "Close Modal" at bounding box center [521, 103] width 21 height 21
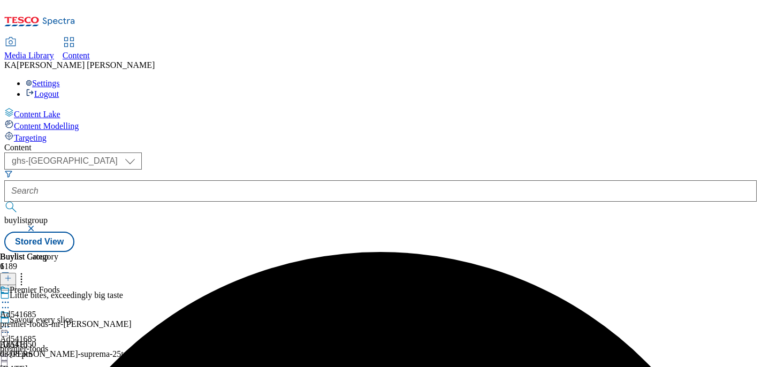
click at [11, 321] on icon at bounding box center [5, 326] width 11 height 11
select select "ghs-[GEOGRAPHIC_DATA]"
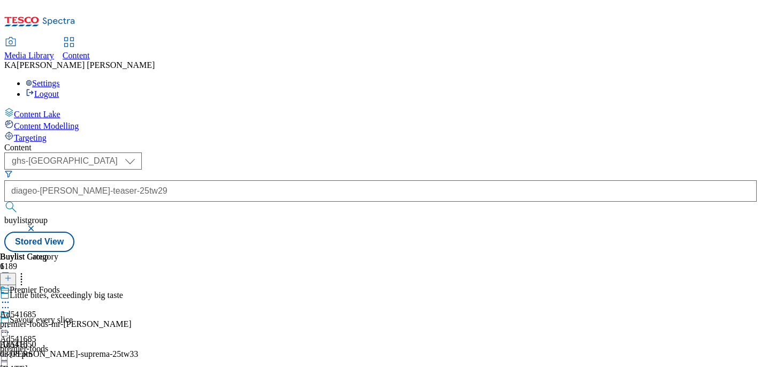
scroll to position [0, 22]
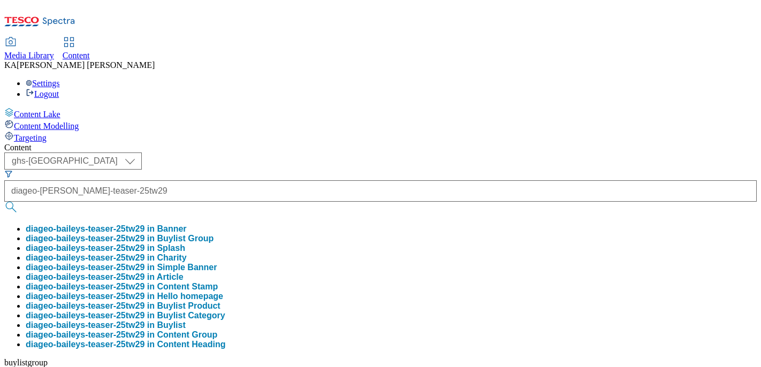
type input "diageo-baileys-teaser-25tw29"
click at [213, 234] on button "diageo-baileys-teaser-25tw29 in Buylist Group" at bounding box center [120, 239] width 188 height 10
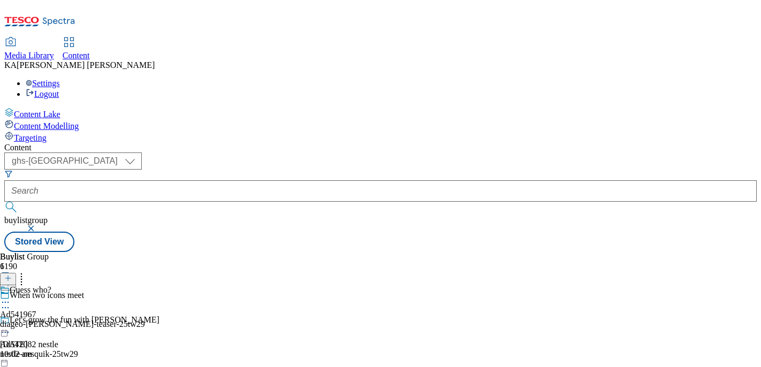
click at [11, 297] on icon at bounding box center [5, 302] width 11 height 11
click at [45, 321] on span "Edit" at bounding box center [39, 325] width 12 height 8
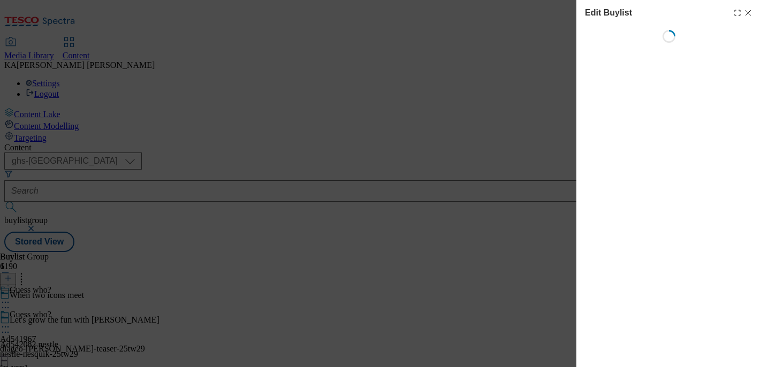
select select "tactical"
select select "supplier funded short term 1-3 weeks"
select select "dunnhumby"
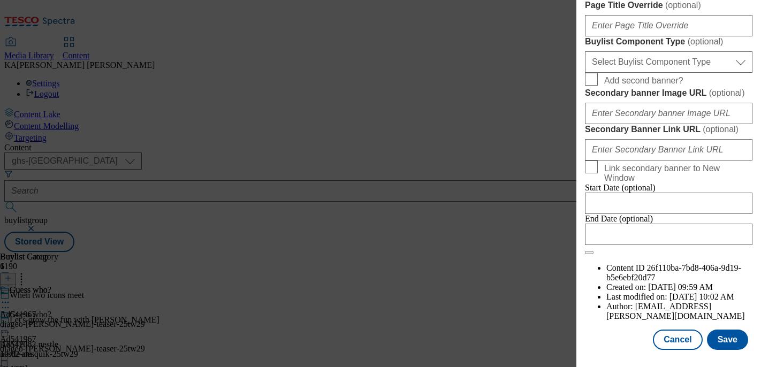
scroll to position [797, 0]
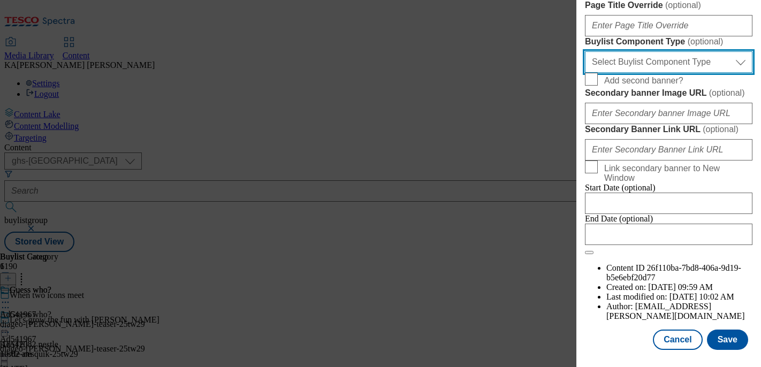
click at [623, 73] on select "Select Buylist Component Type Banner Competition Header Meal" at bounding box center [668, 61] width 167 height 21
select select "Banner"
click at [585, 73] on select "Select Buylist Component Type Banner Competition Header Meal" at bounding box center [668, 61] width 167 height 21
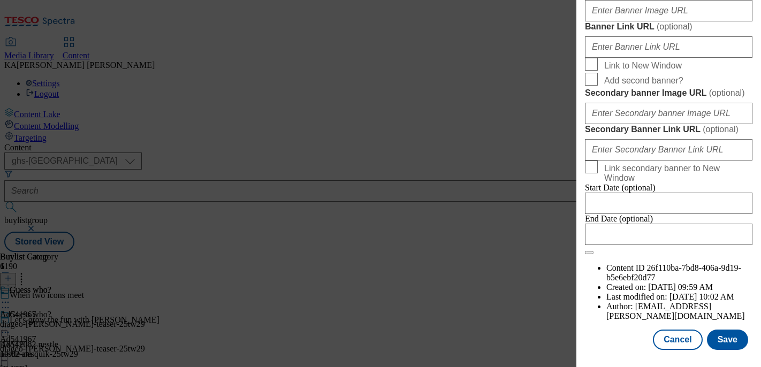
scroll to position [856, 0]
click at [624, 21] on input "Banner Image URL ( optional )" at bounding box center [668, 10] width 167 height 21
paste input "https://digitalcontent.api.tesco.com/v2/media/ghs-mktg/77e59d86-54e0-49b1-8a21-…"
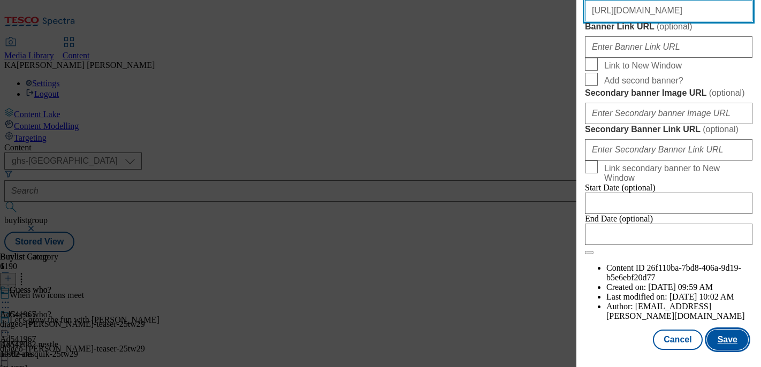
type input "https://digitalcontent.api.tesco.com/v2/media/ghs-mktg/77e59d86-54e0-49b1-8a21-…"
click at [727, 339] on button "Save" at bounding box center [727, 339] width 41 height 20
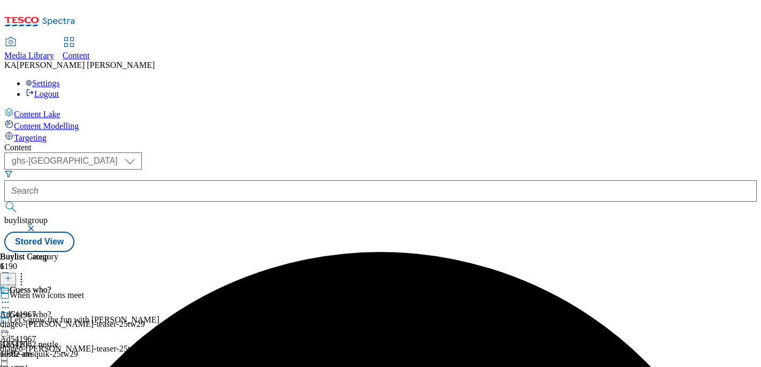
click at [11, 321] on icon at bounding box center [5, 326] width 11 height 11
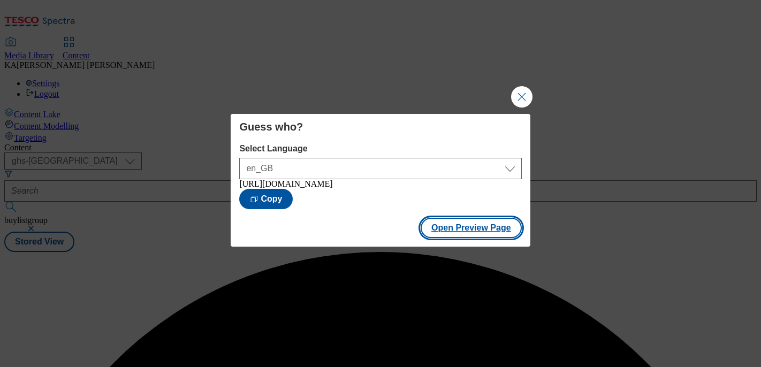
click at [448, 231] on button "Open Preview Page" at bounding box center [470, 228] width 101 height 20
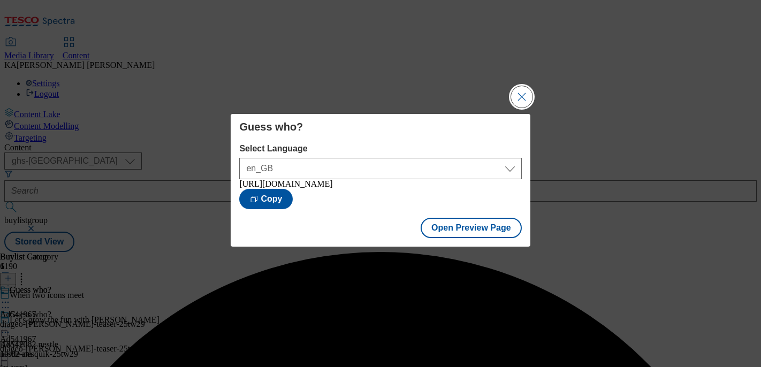
click at [515, 88] on button "Close Modal" at bounding box center [521, 96] width 21 height 21
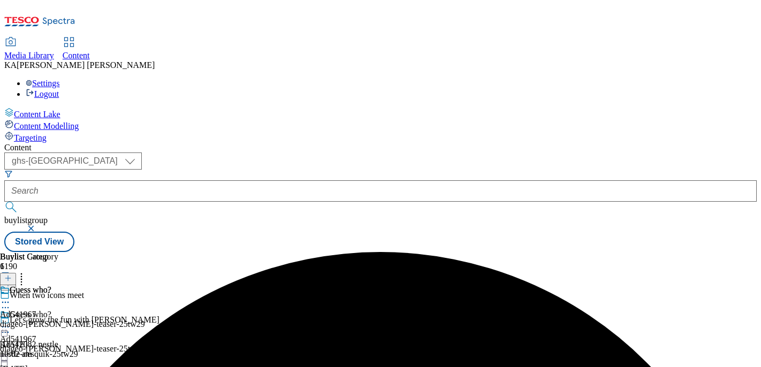
click at [11, 321] on icon at bounding box center [5, 326] width 11 height 11
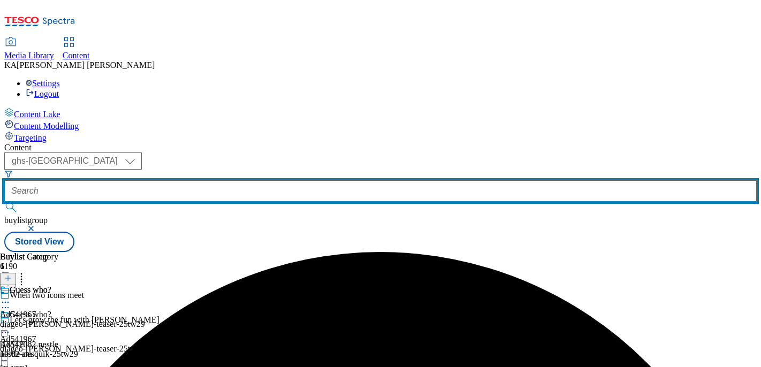
click at [239, 180] on input "text" at bounding box center [380, 190] width 752 height 21
paste input "reckitt-finish-25tw29"
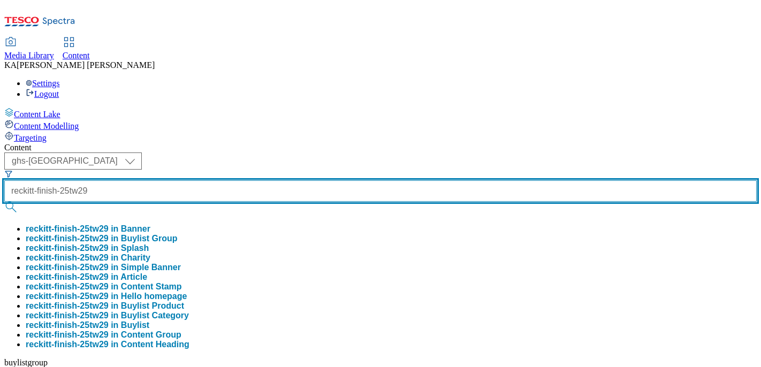
type input "reckitt-finish-25tw29"
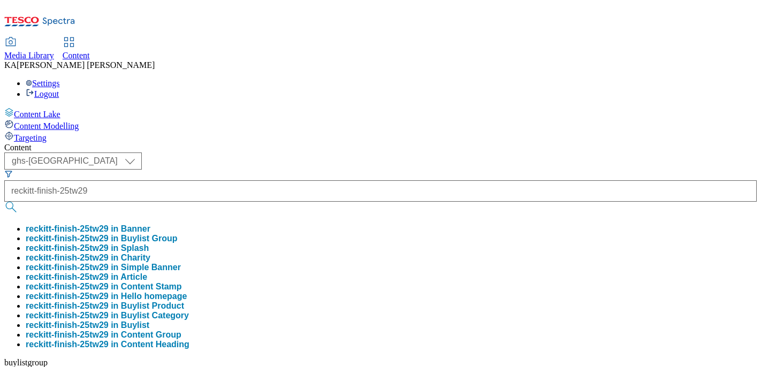
click at [178, 234] on button "reckitt-finish-25tw29 in Buylist Group" at bounding box center [102, 239] width 152 height 10
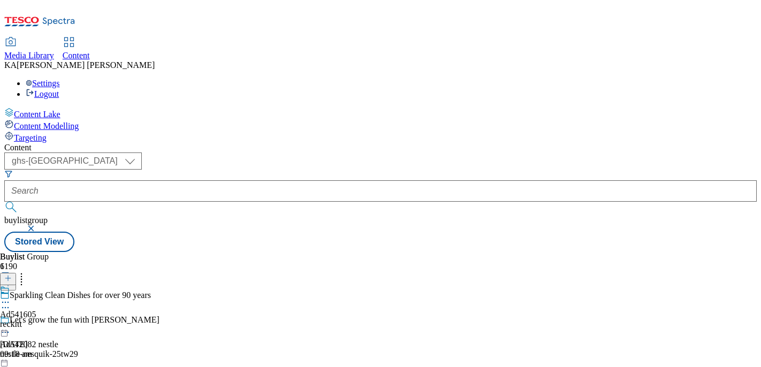
click at [11, 297] on icon at bounding box center [5, 302] width 11 height 11
click at [45, 321] on span "Edit" at bounding box center [39, 325] width 12 height 8
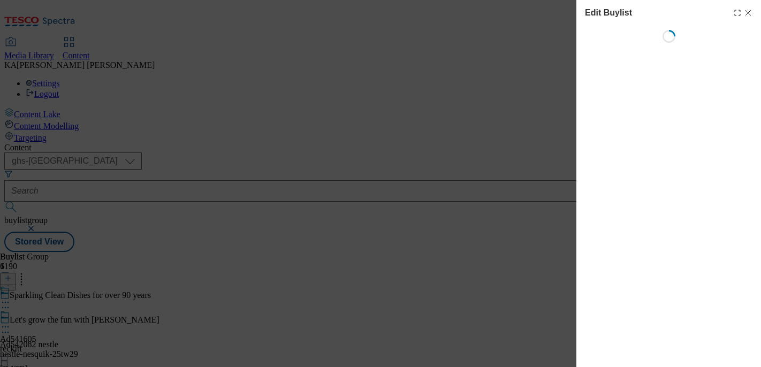
select select "tactical"
select select "supplier funded short term 1-3 weeks"
select select "dunnhumby"
select select "Banner"
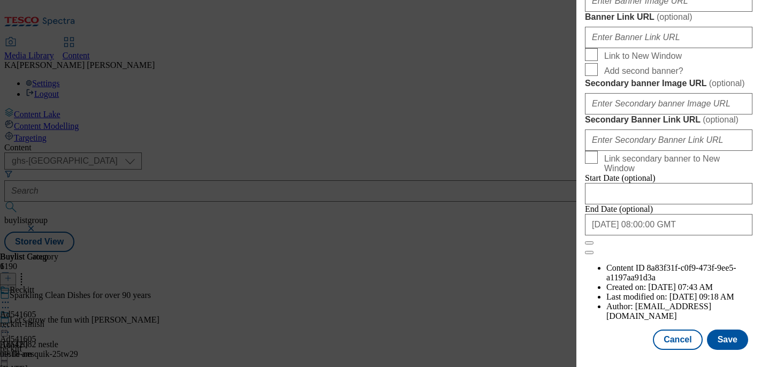
scroll to position [994, 0]
click at [607, 12] on input "Banner Image URL ( optional )" at bounding box center [668, 0] width 167 height 21
paste input "https://digitalcontent.api.tesco.com/v2/media/ghs-mktg/61852e66-0729-404b-a0cf-…"
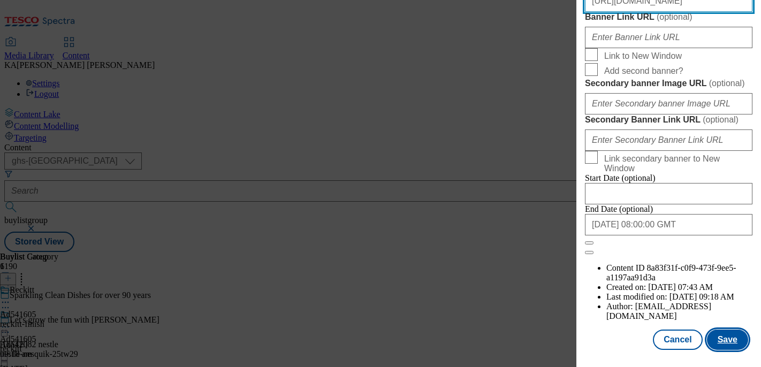
type input "https://digitalcontent.api.tesco.com/v2/media/ghs-mktg/61852e66-0729-404b-a0cf-…"
click at [730, 331] on button "Save" at bounding box center [727, 339] width 41 height 20
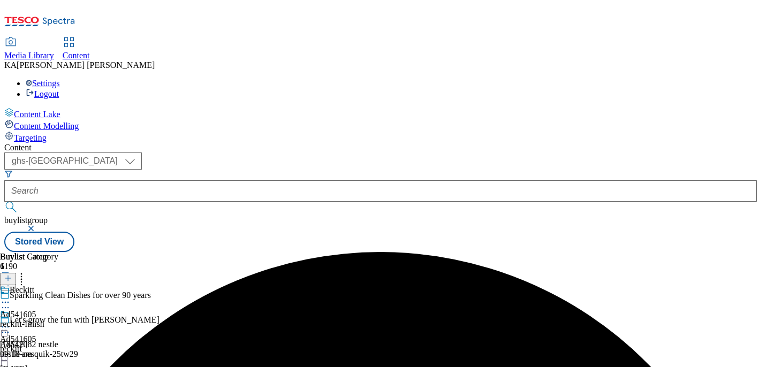
click at [11, 321] on icon at bounding box center [5, 326] width 11 height 11
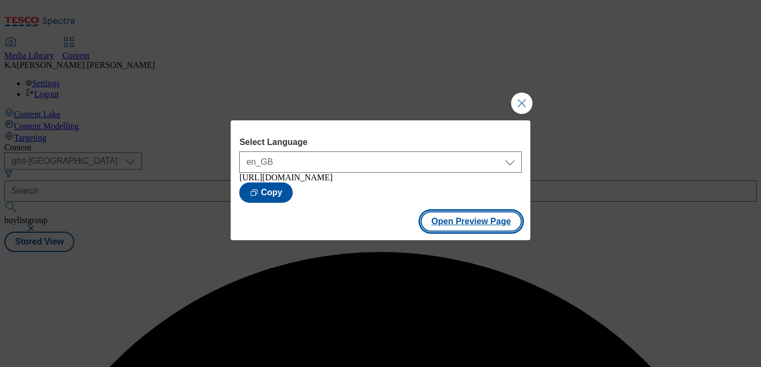
click at [446, 230] on button "Open Preview Page" at bounding box center [470, 221] width 101 height 20
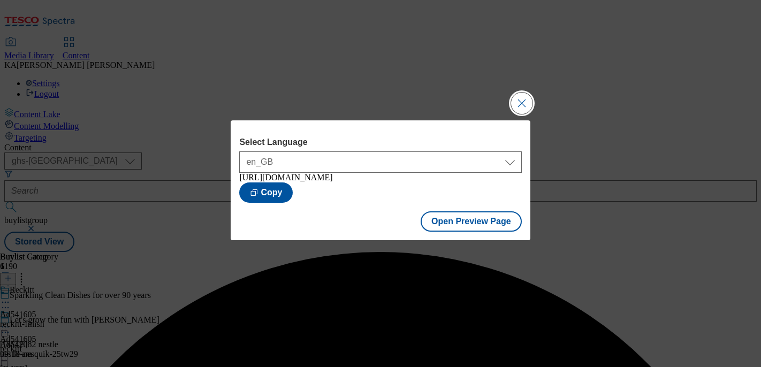
click at [530, 99] on button "Close Modal" at bounding box center [521, 103] width 21 height 21
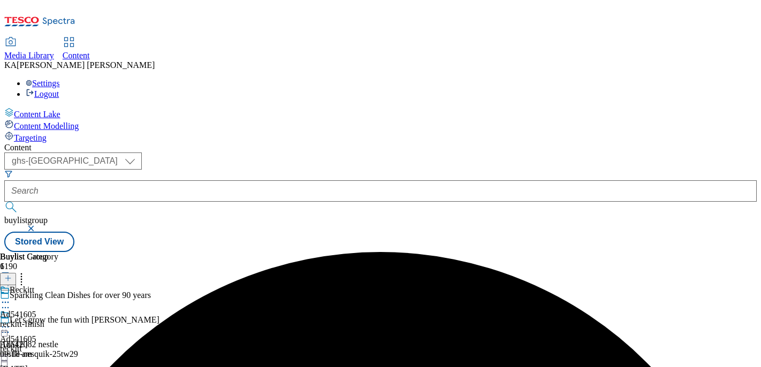
click at [11, 321] on icon at bounding box center [5, 326] width 11 height 11
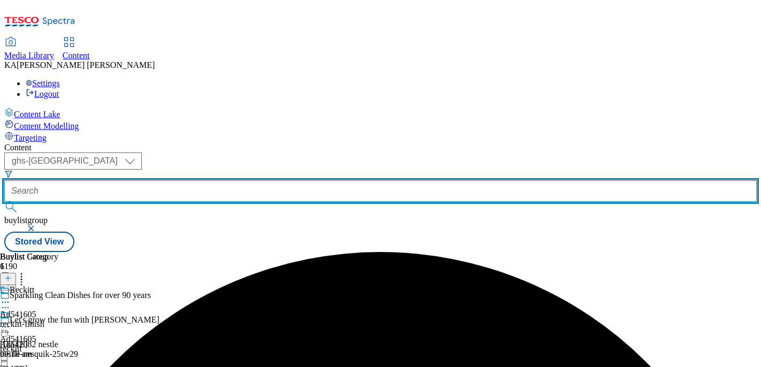
click at [244, 180] on input "text" at bounding box center [380, 190] width 752 height 21
paste input "asahi-beer-25tw29"
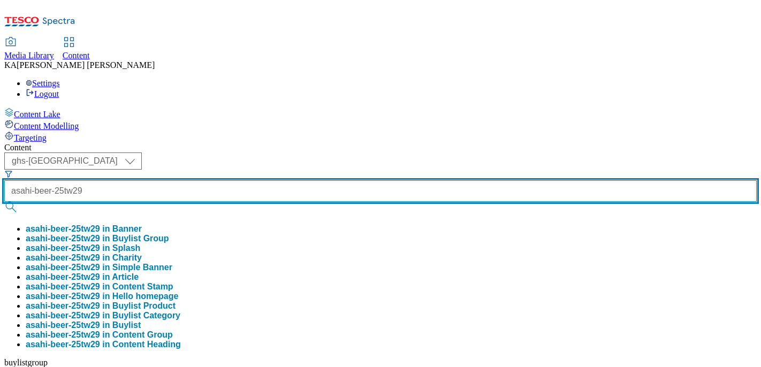
type input "asahi-beer-25tw29"
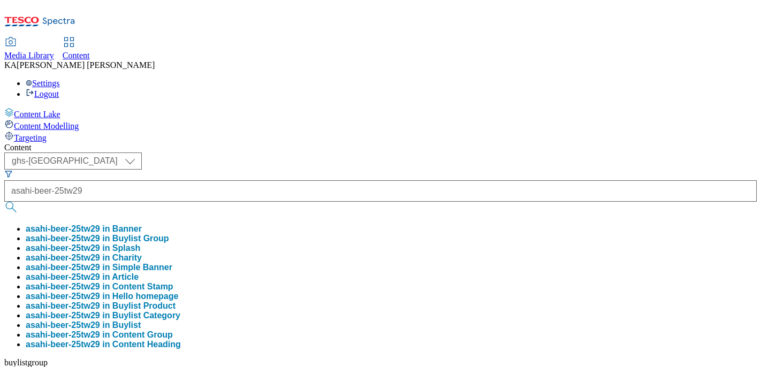
click at [169, 234] on button "asahi-beer-25tw29 in Buylist Group" at bounding box center [97, 239] width 143 height 10
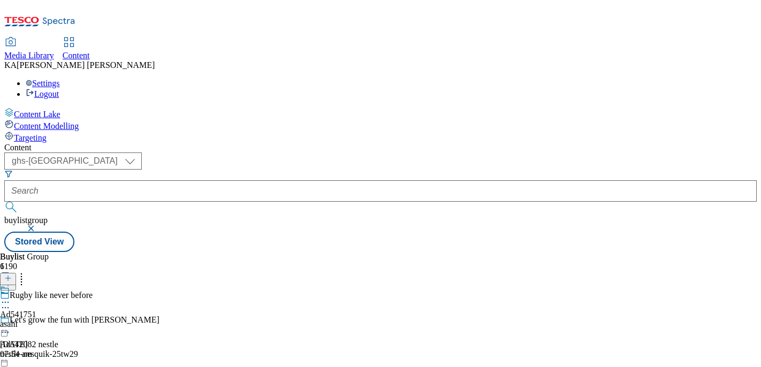
click at [11, 297] on icon at bounding box center [5, 302] width 11 height 11
click at [45, 321] on span "Edit" at bounding box center [39, 325] width 12 height 8
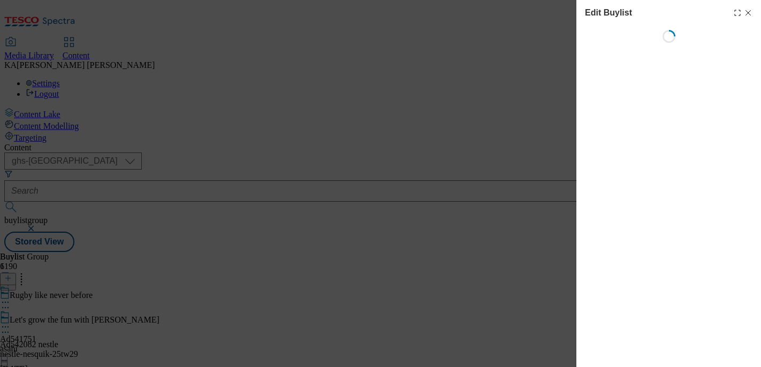
select select "tactical"
select select "supplier funded short term 1-3 weeks"
select select "dunnhumby"
select select "Banner"
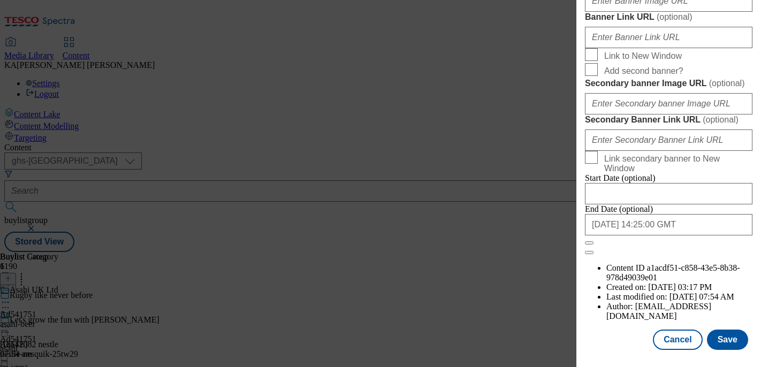
scroll to position [1069, 0]
click at [604, 12] on input "Banner Image URL ( optional )" at bounding box center [668, 0] width 167 height 21
paste input "https://digitalcontent.api.tesco.com/v2/media/ghs-mktg/46e76e68-f934-47a1-b3d6-…"
type input "https://digitalcontent.api.tesco.com/v2/media/ghs-mktg/46e76e68-f934-47a1-b3d6-…"
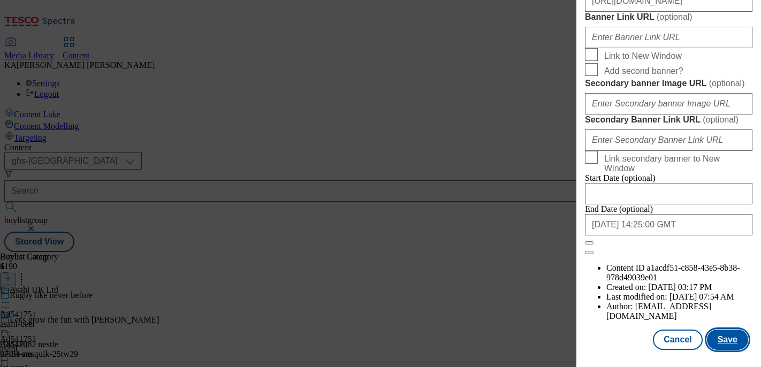
click at [727, 339] on button "Save" at bounding box center [727, 339] width 41 height 20
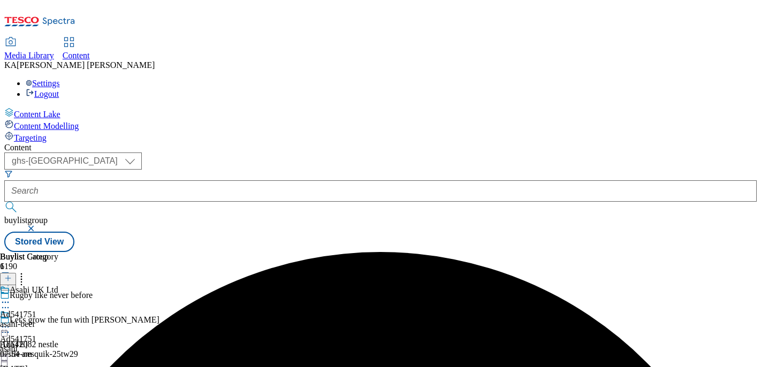
click at [11, 321] on icon at bounding box center [5, 326] width 11 height 11
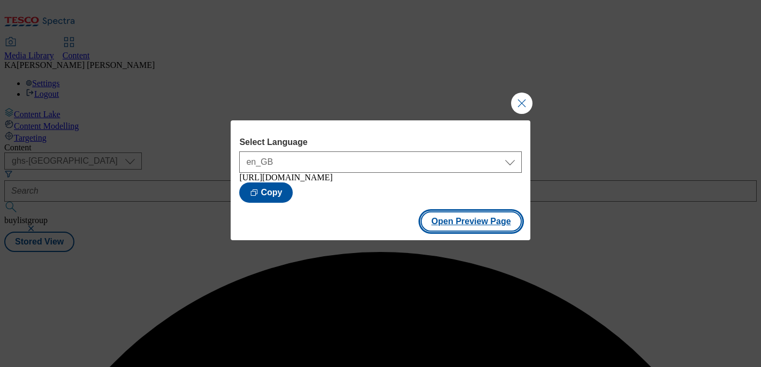
click at [433, 232] on button "Open Preview Page" at bounding box center [470, 221] width 101 height 20
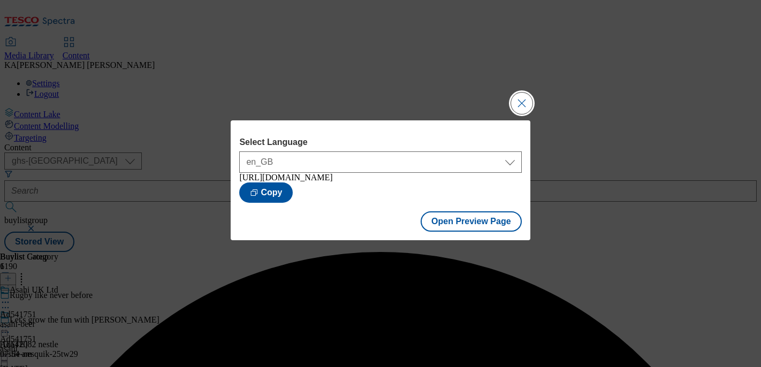
click at [516, 104] on button "Close Modal" at bounding box center [521, 103] width 21 height 21
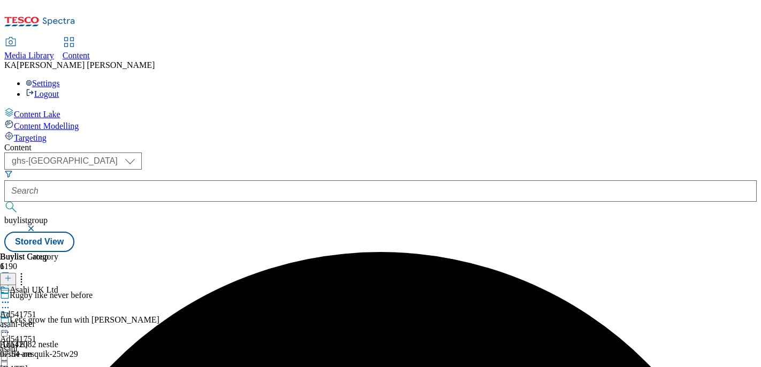
click at [11, 321] on icon at bounding box center [5, 326] width 11 height 11
